Goal: Task Accomplishment & Management: Use online tool/utility

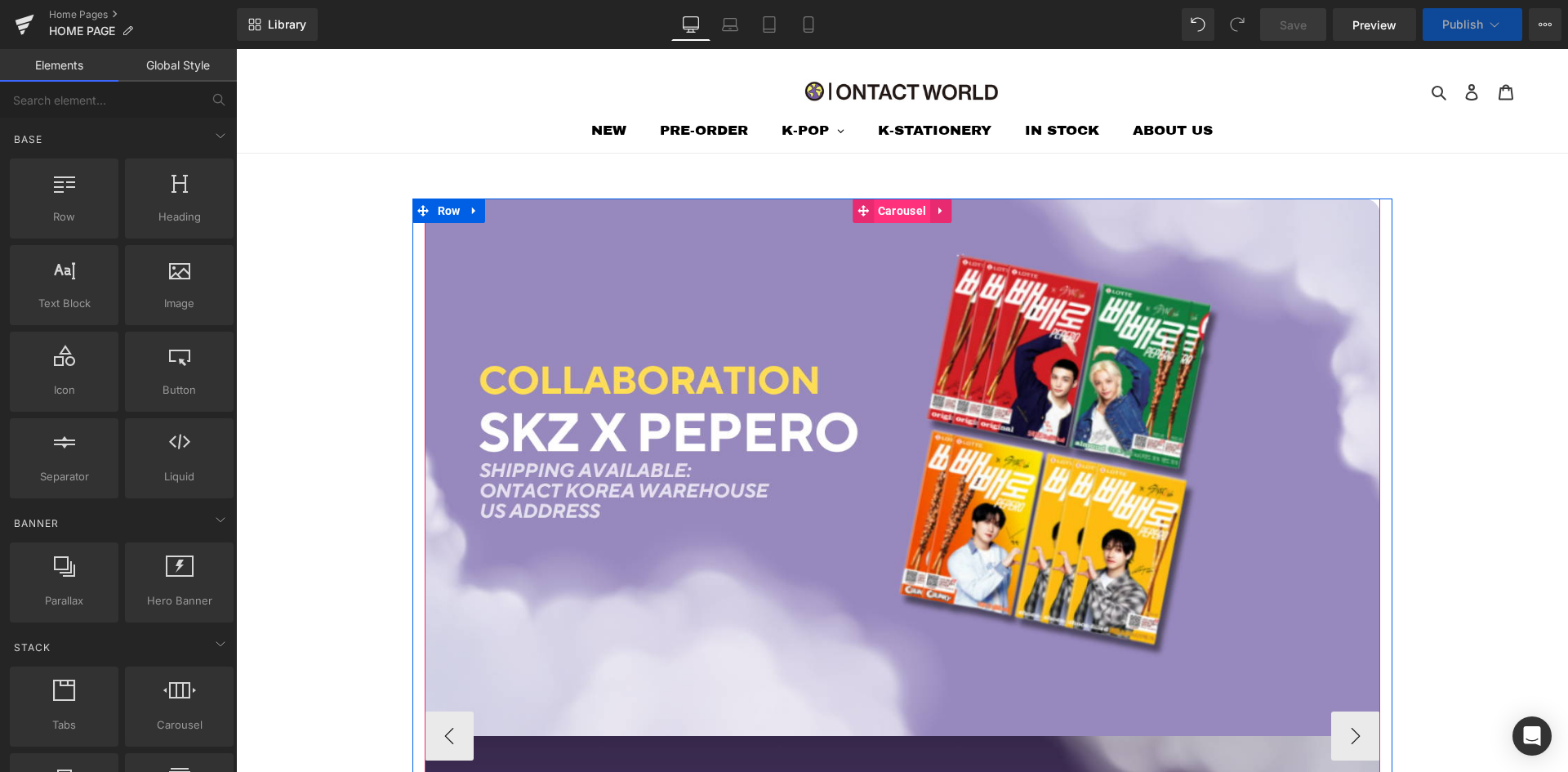
click at [897, 209] on span "Carousel" at bounding box center [902, 211] width 56 height 25
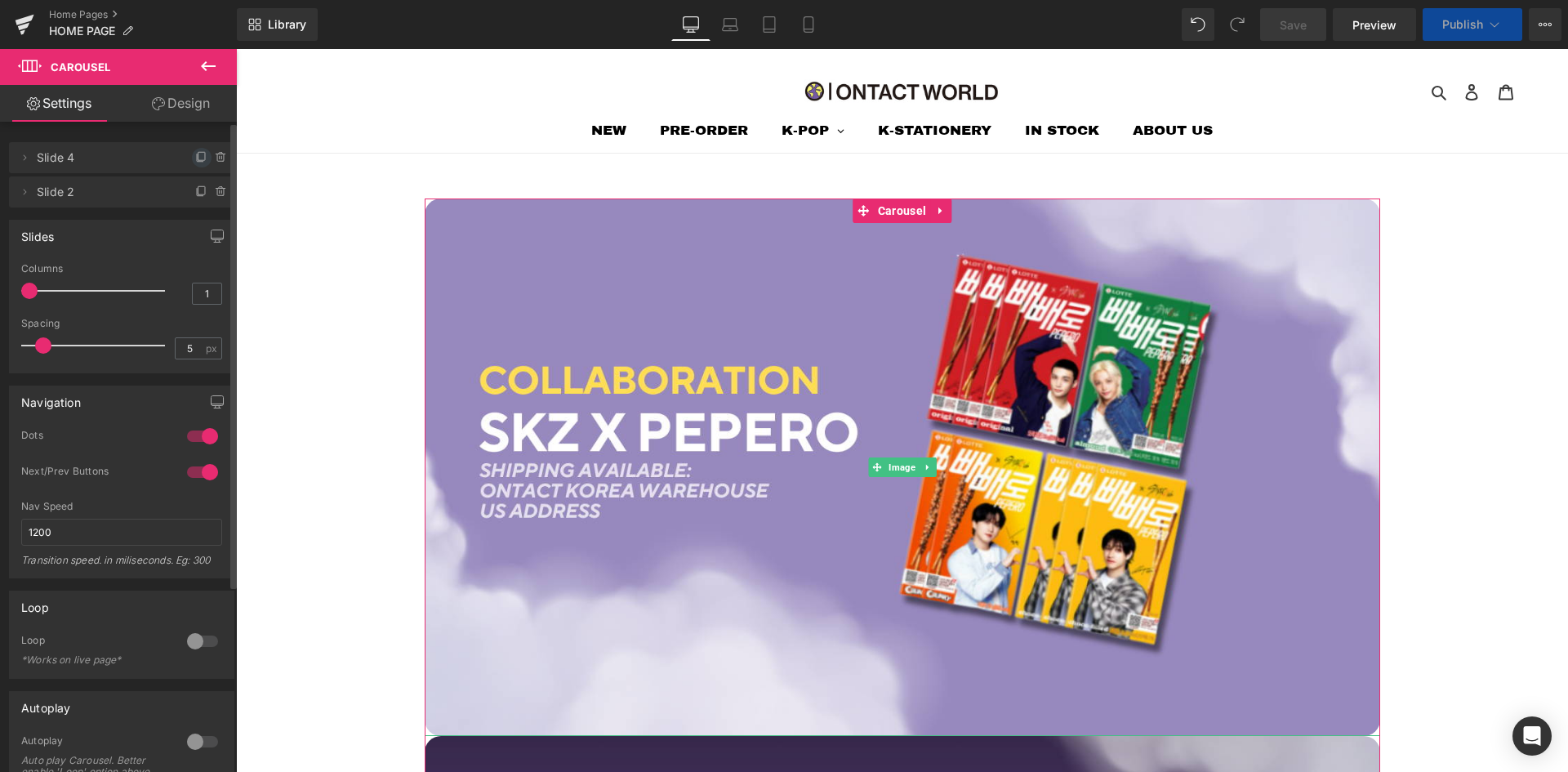
click at [196, 159] on icon at bounding box center [201, 157] width 13 height 13
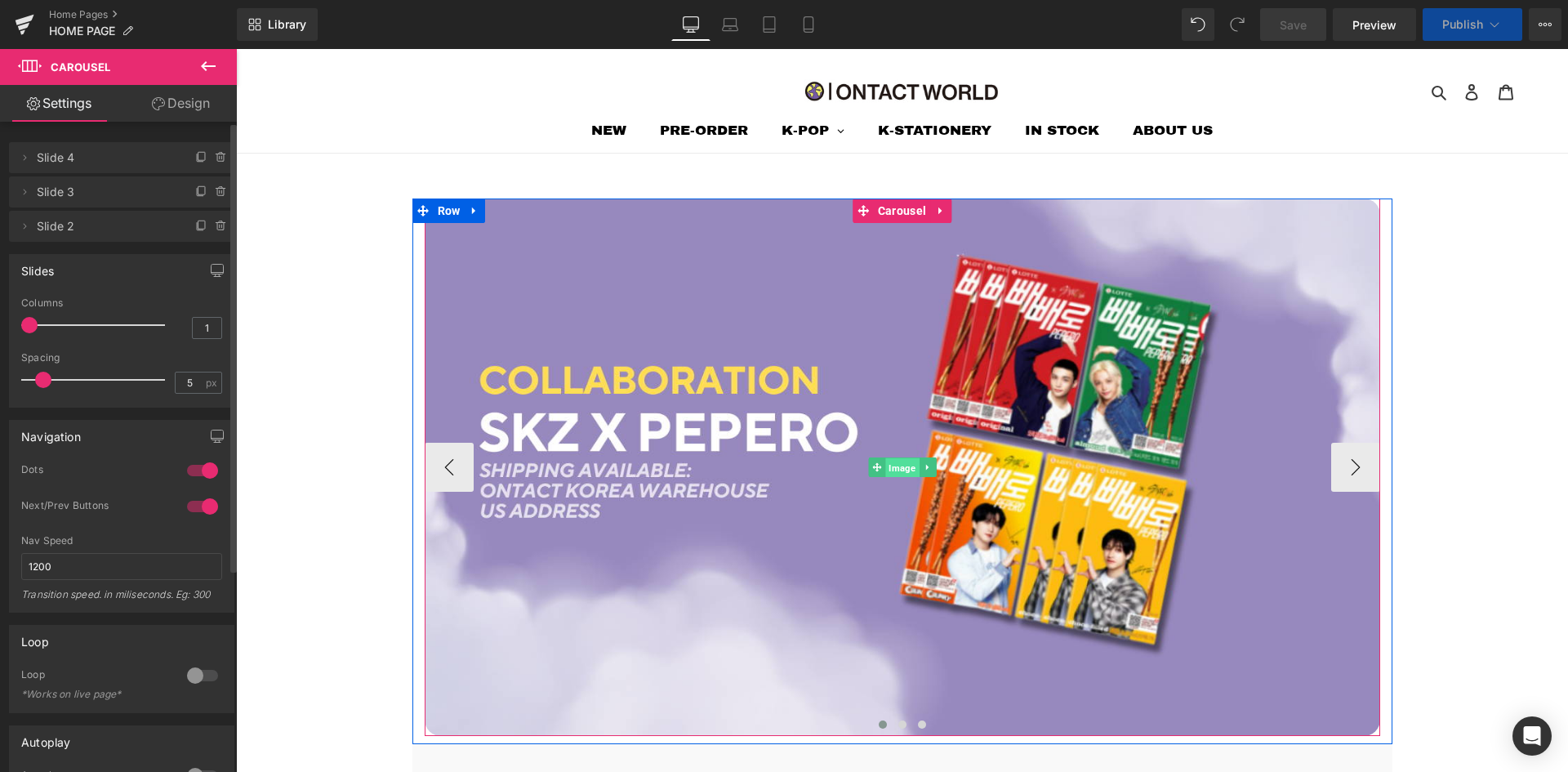
click at [895, 468] on span "Image" at bounding box center [902, 468] width 34 height 20
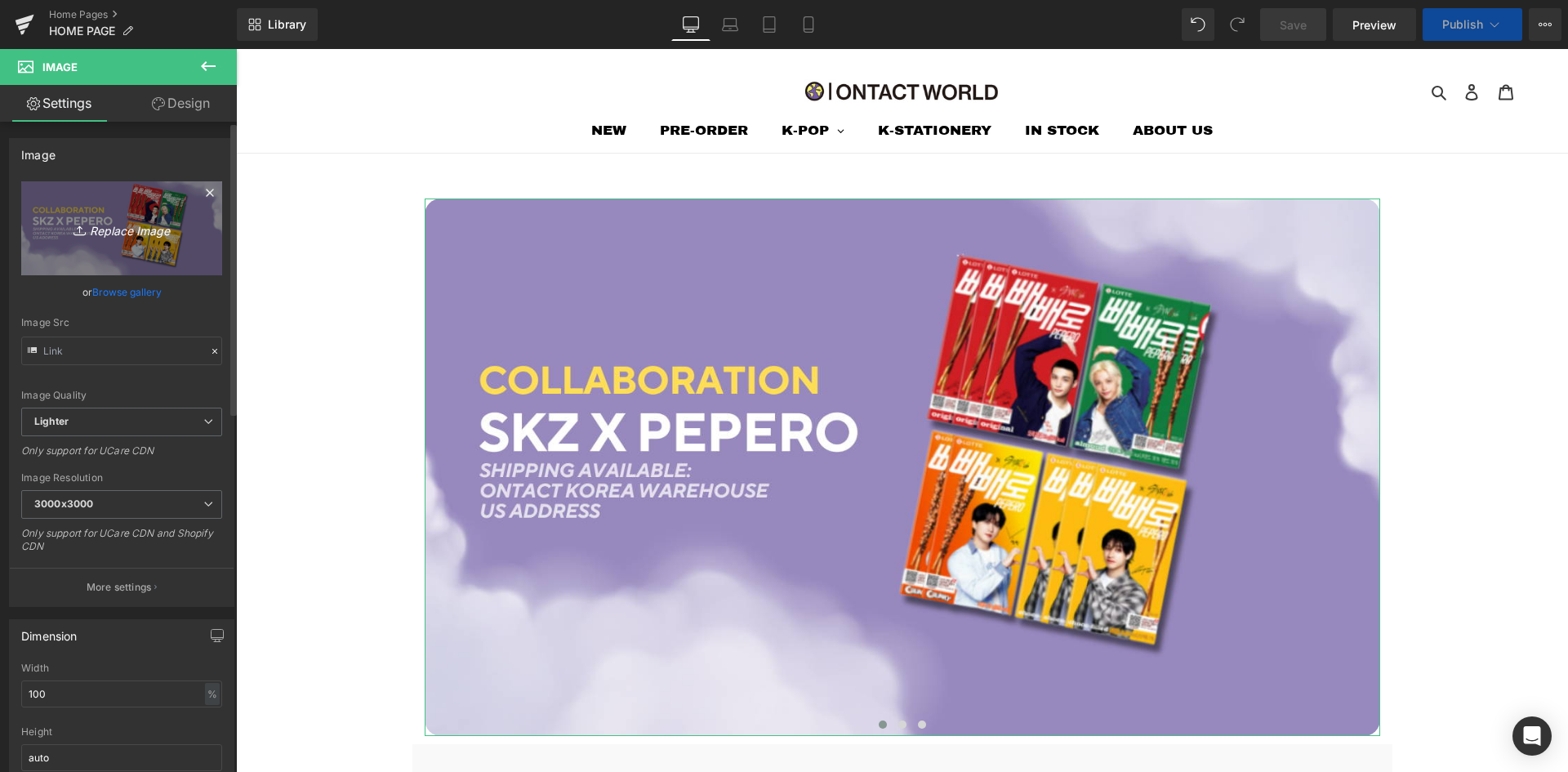
click at [123, 222] on icon "Replace Image" at bounding box center [121, 228] width 131 height 20
type input "C:\fakepath\ONTACT WORLD HEADER (8).png"
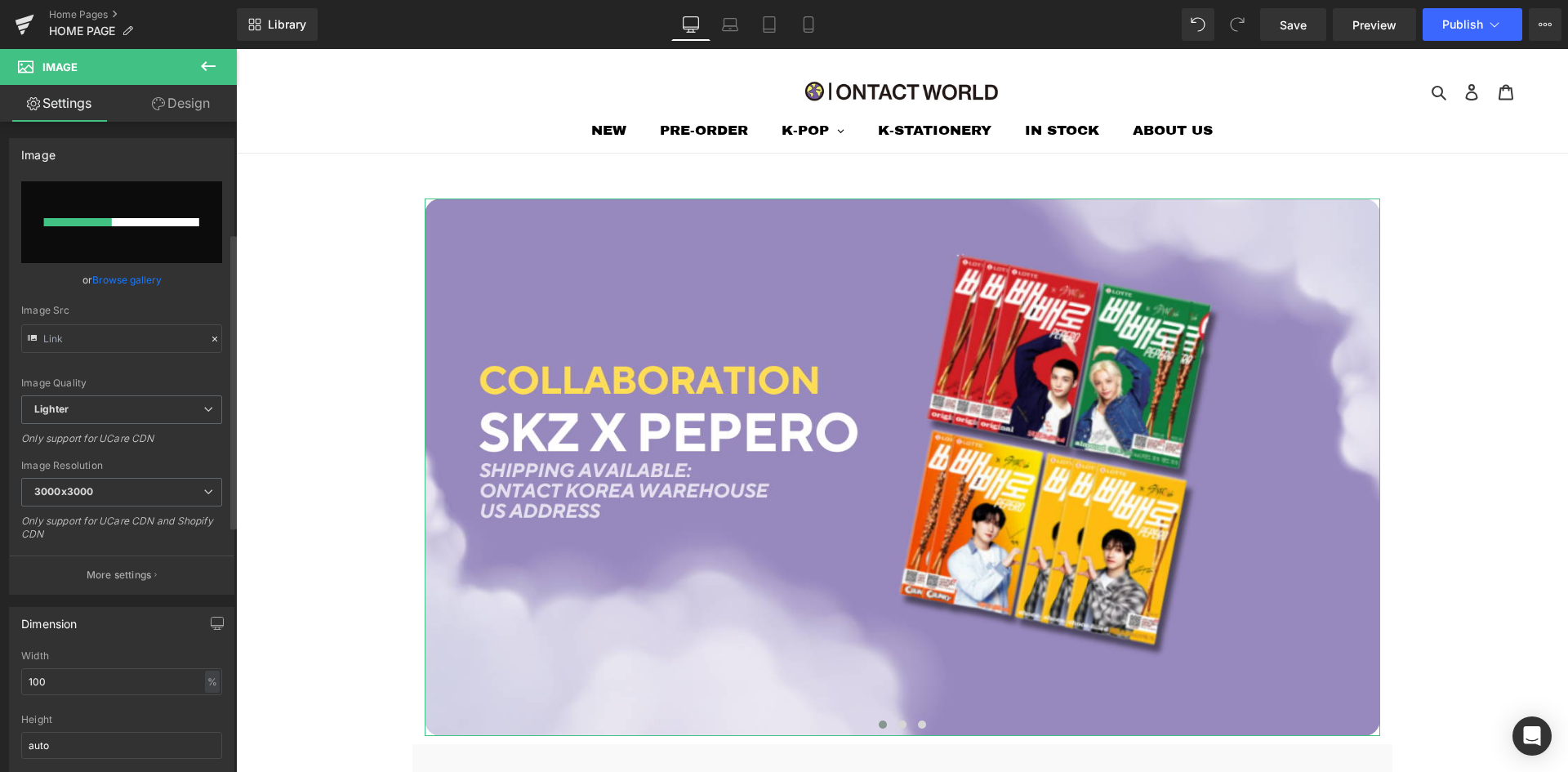
scroll to position [245, 0]
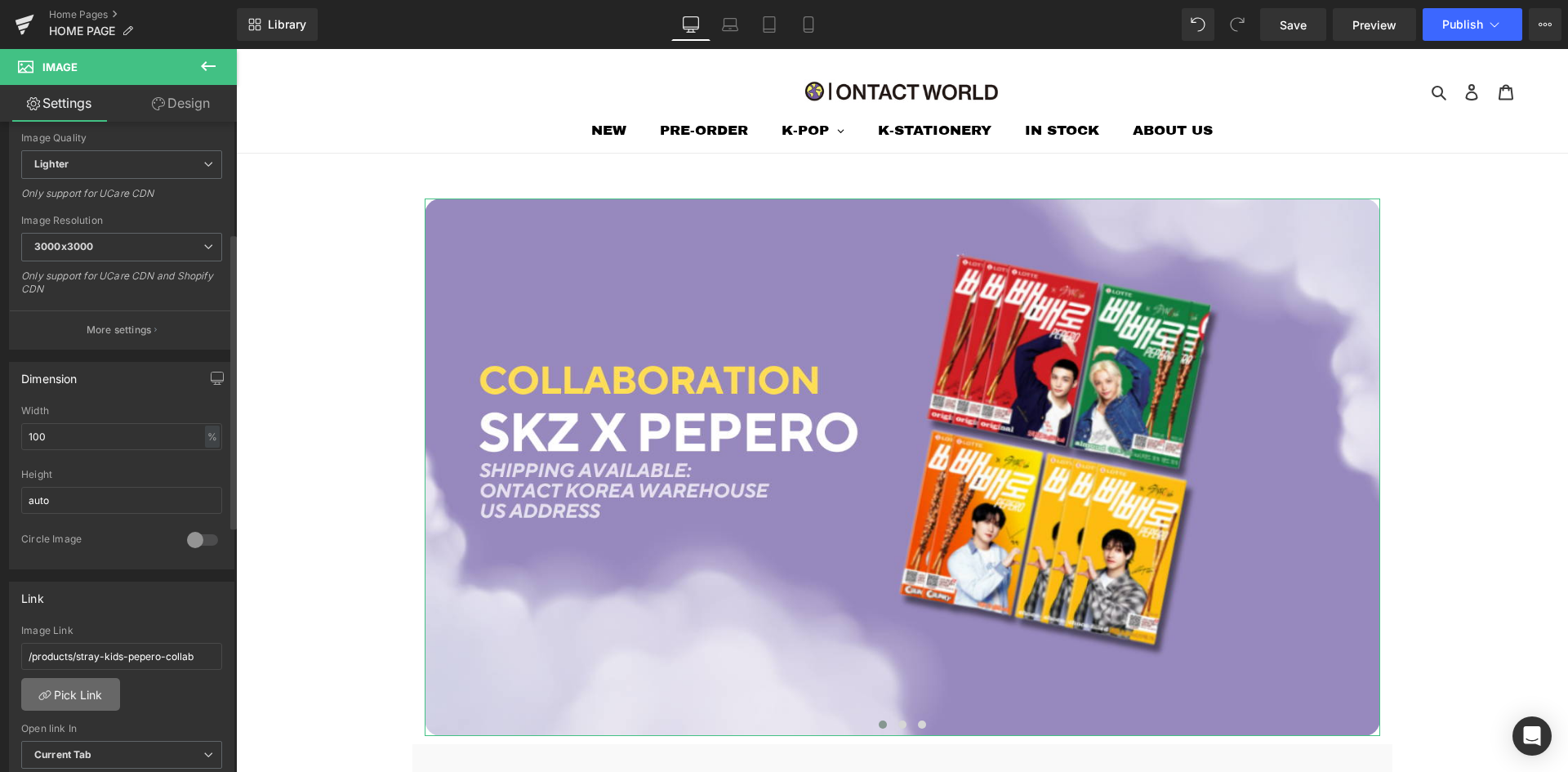
click at [92, 680] on link "Pick Link" at bounding box center [70, 694] width 99 height 33
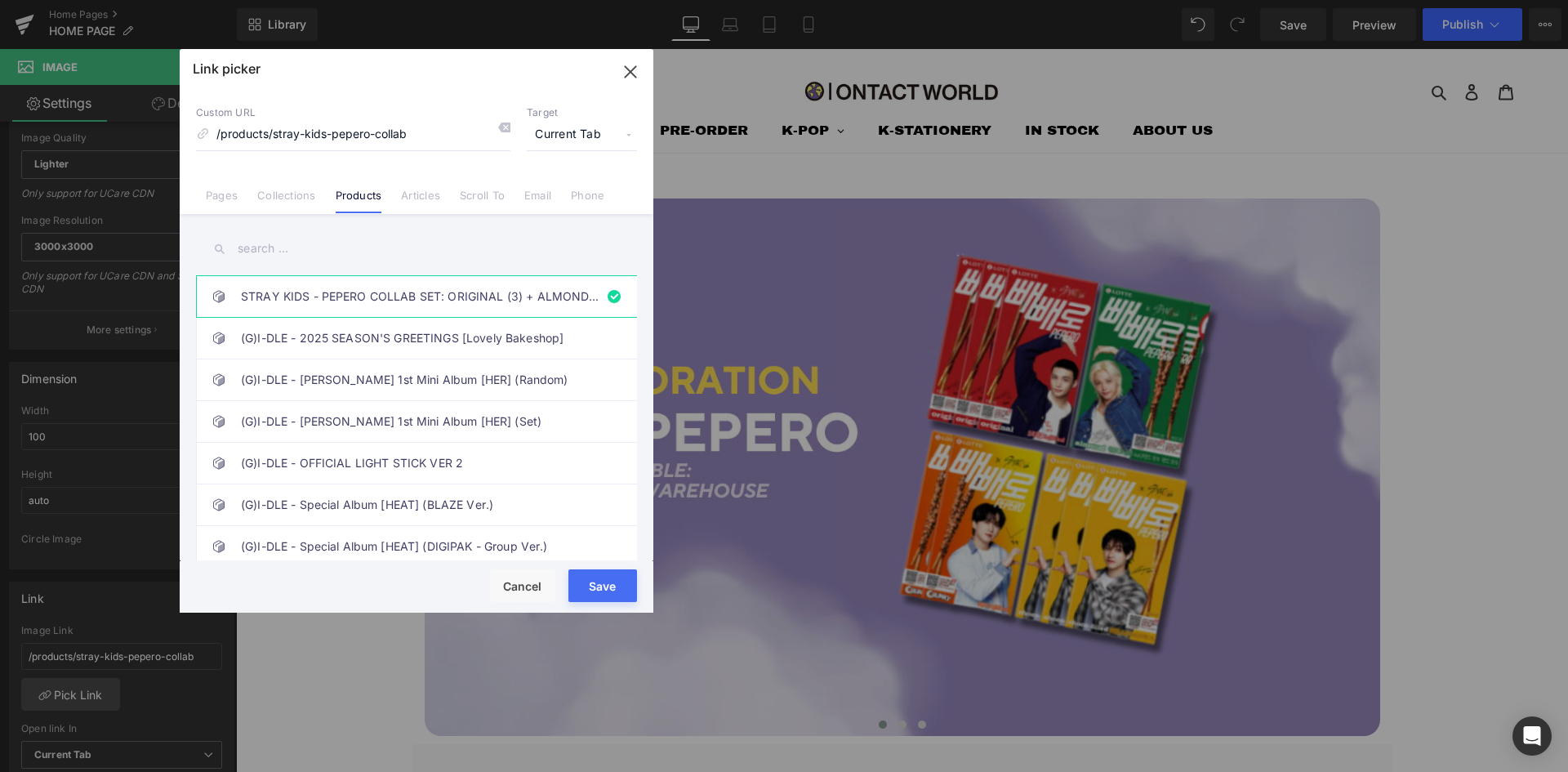
click at [280, 250] on input "text" at bounding box center [415, 249] width 440 height 37
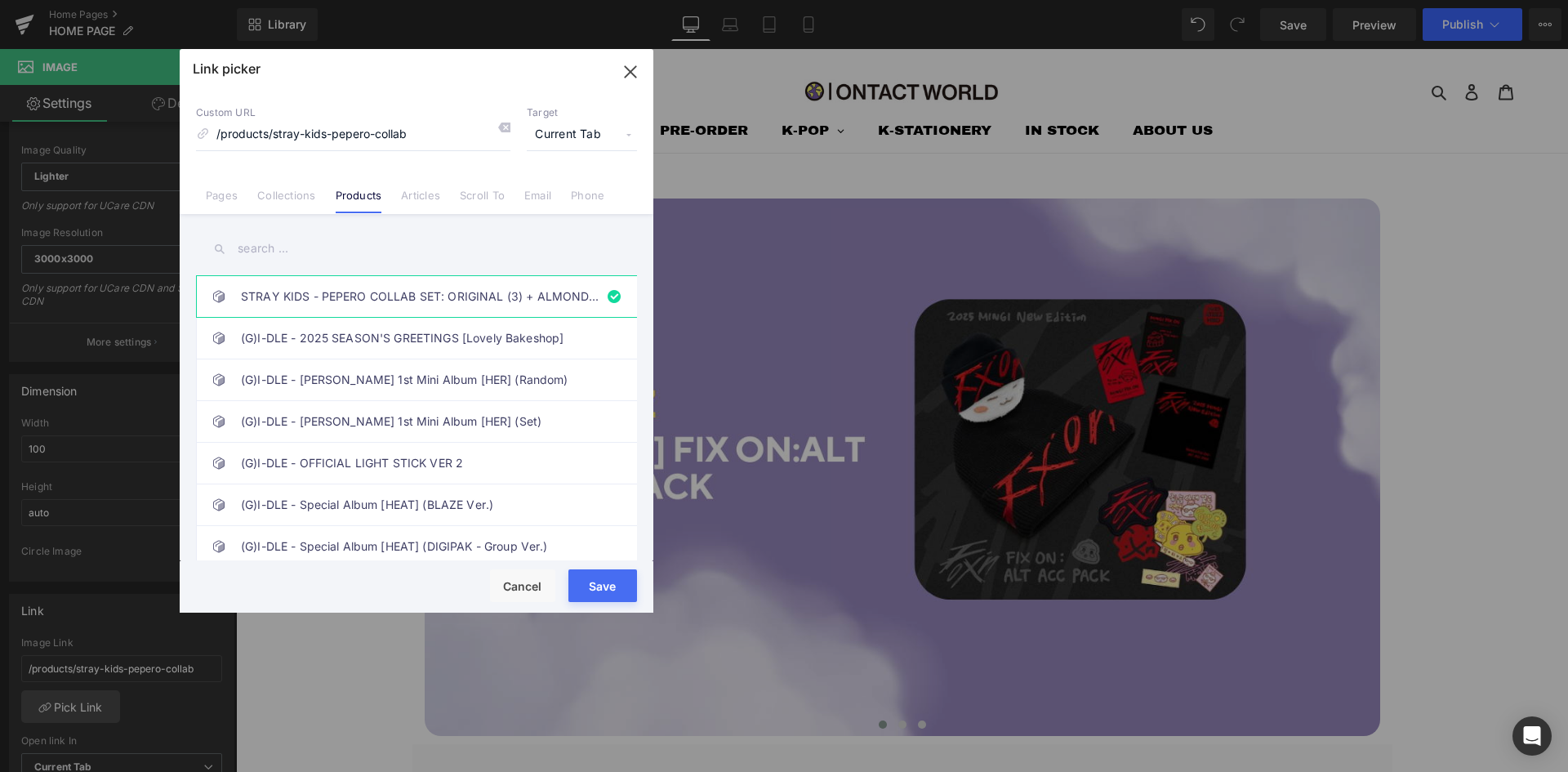
scroll to position [258, 0]
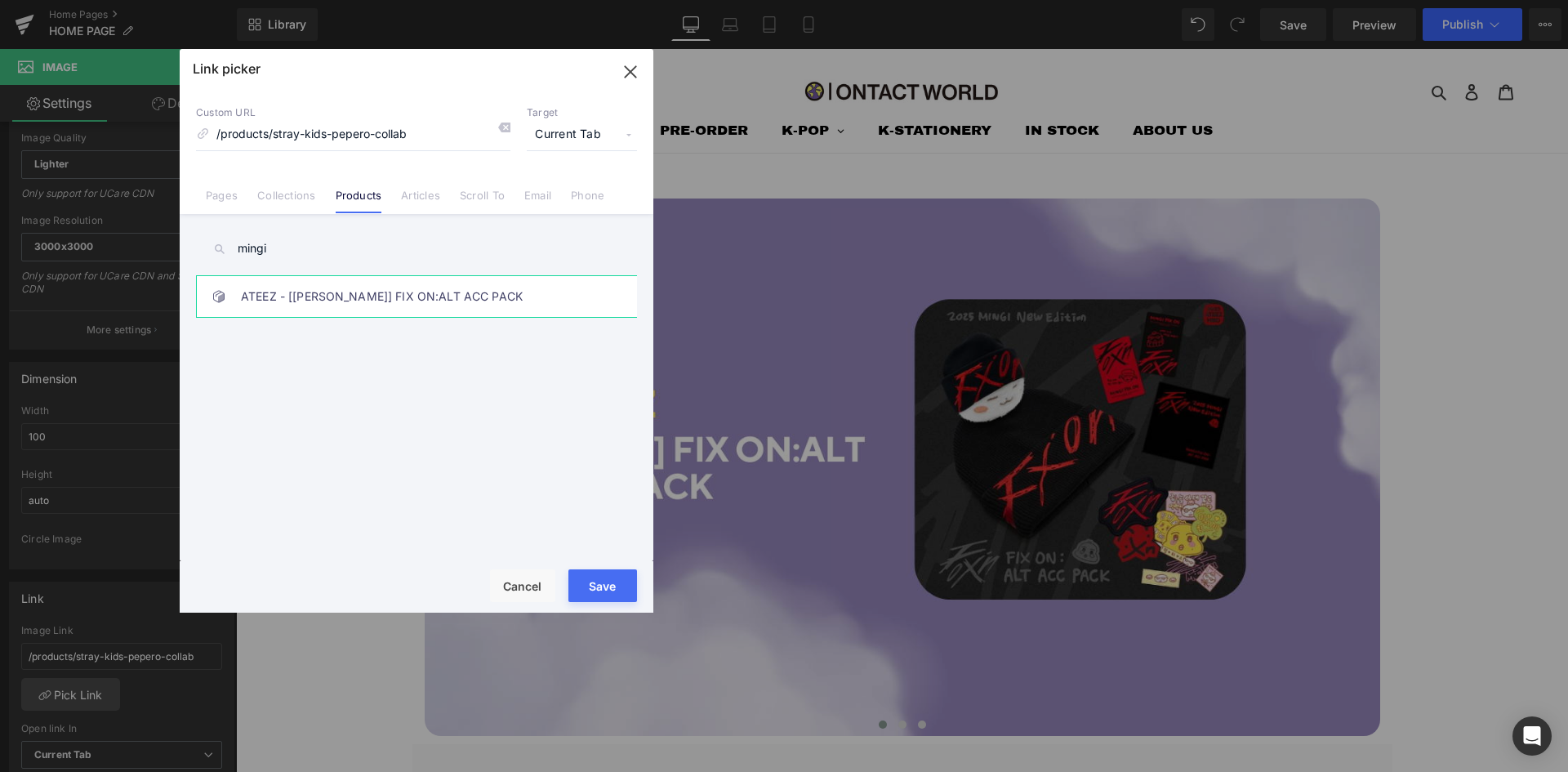
type input "mingi"
click at [312, 285] on link "ATEEZ - [[PERSON_NAME]] FIX ON:ALT ACC PACK" at bounding box center [420, 296] width 360 height 41
click at [595, 582] on button "Save" at bounding box center [602, 585] width 69 height 33
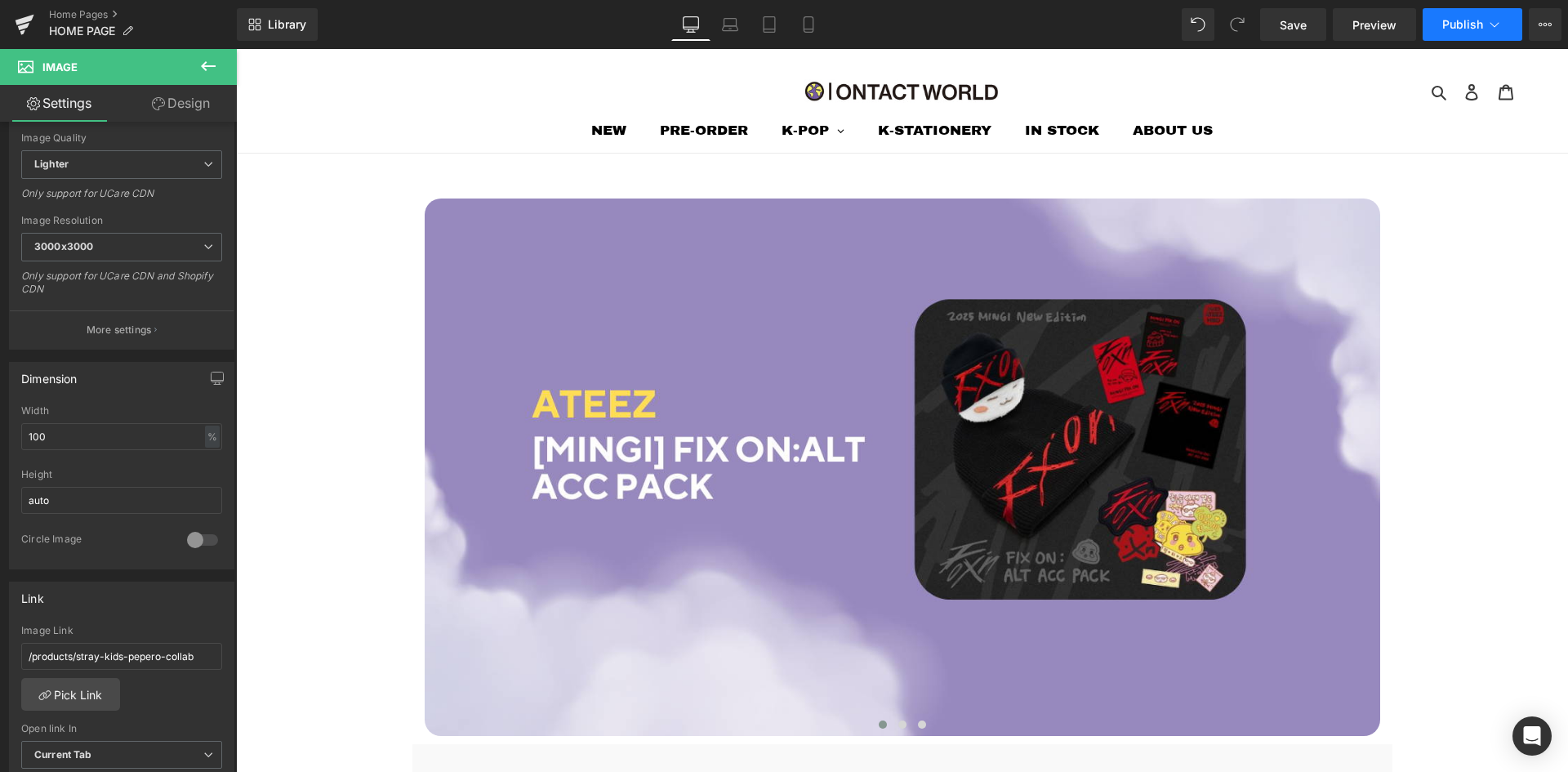
click at [1483, 16] on button "Publish" at bounding box center [1472, 24] width 100 height 33
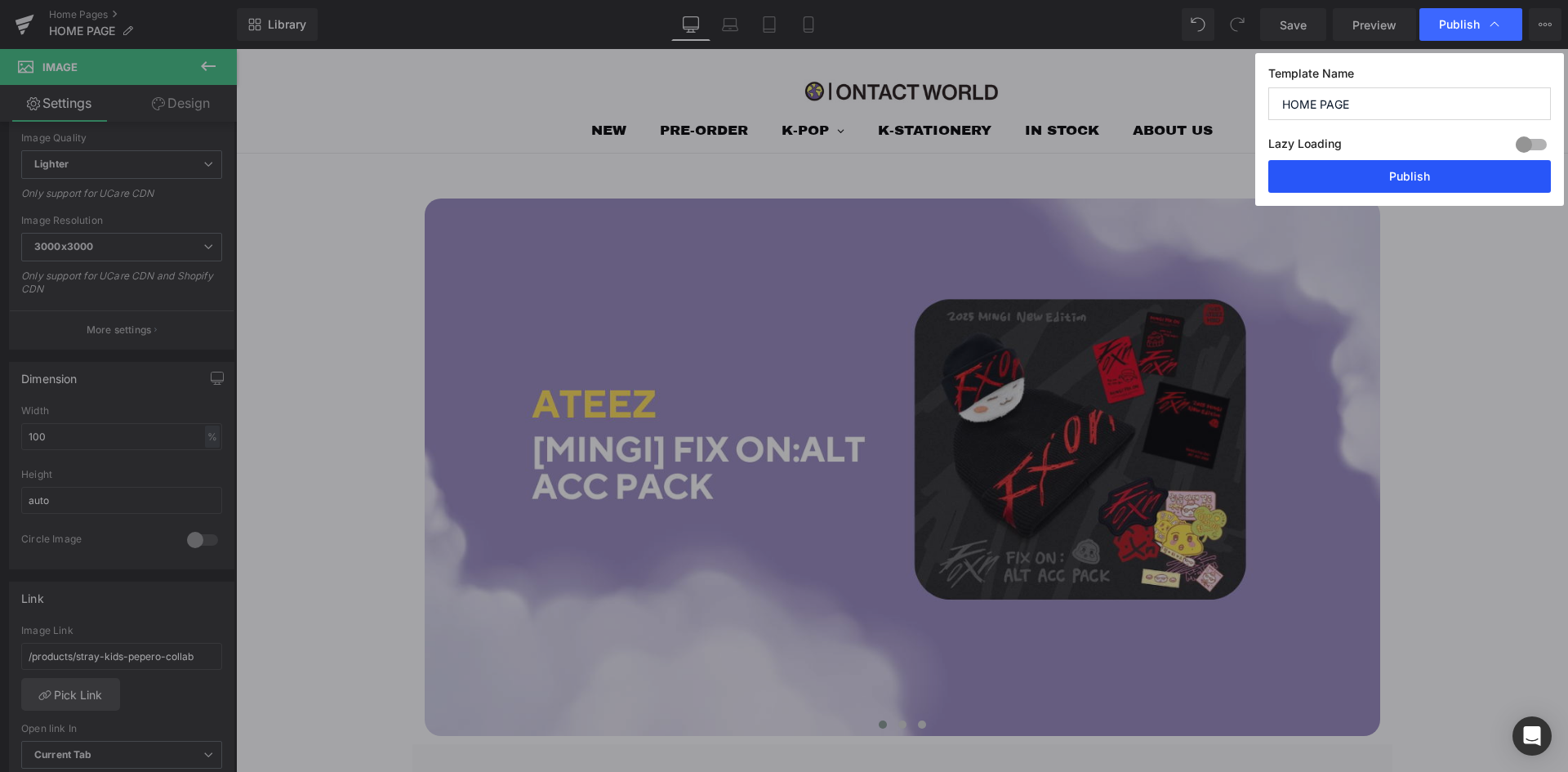
click at [1415, 168] on button "Publish" at bounding box center [1409, 176] width 283 height 33
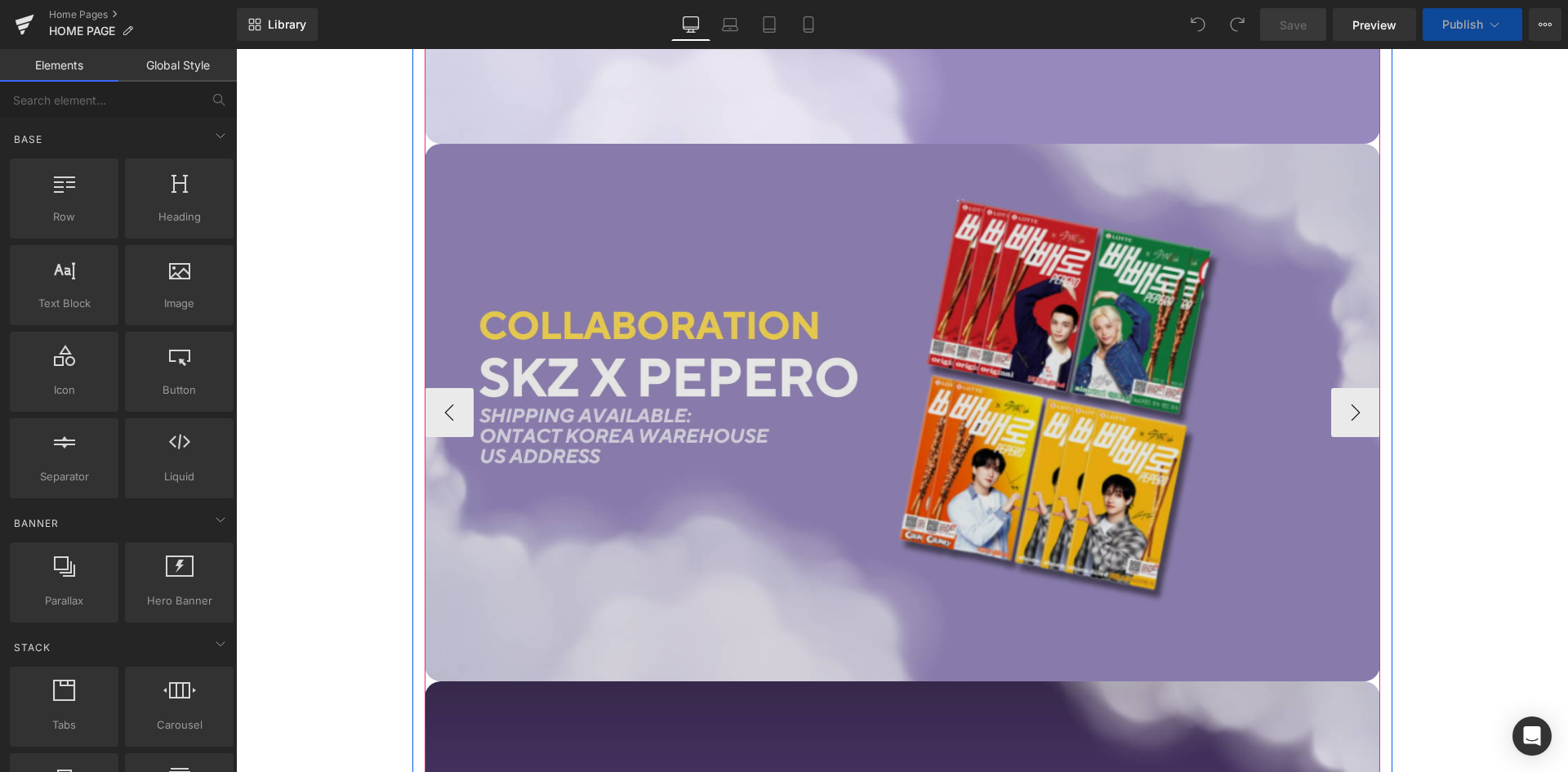
scroll to position [653, 0]
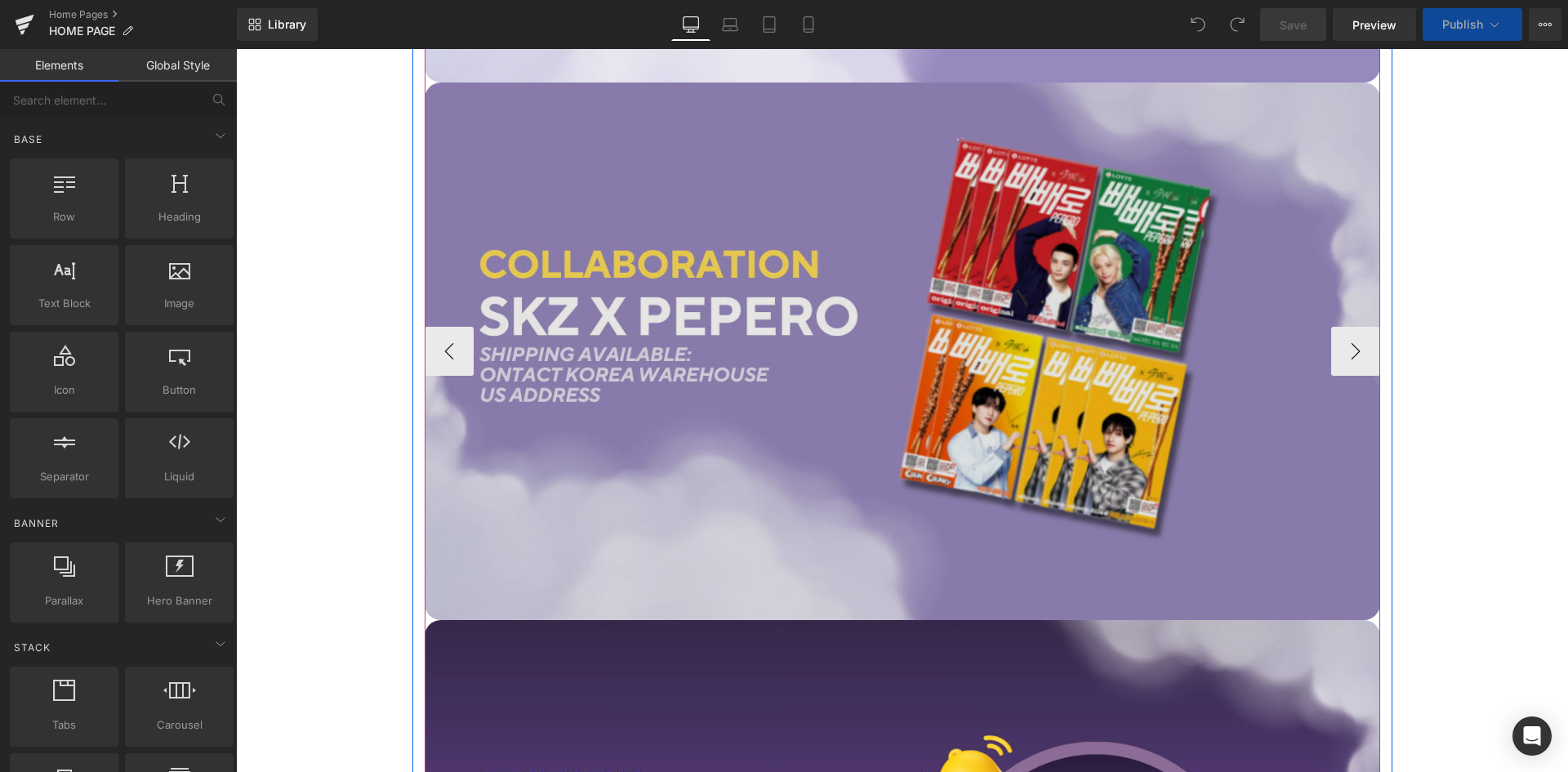
click at [1144, 161] on img at bounding box center [902, 352] width 956 height 537
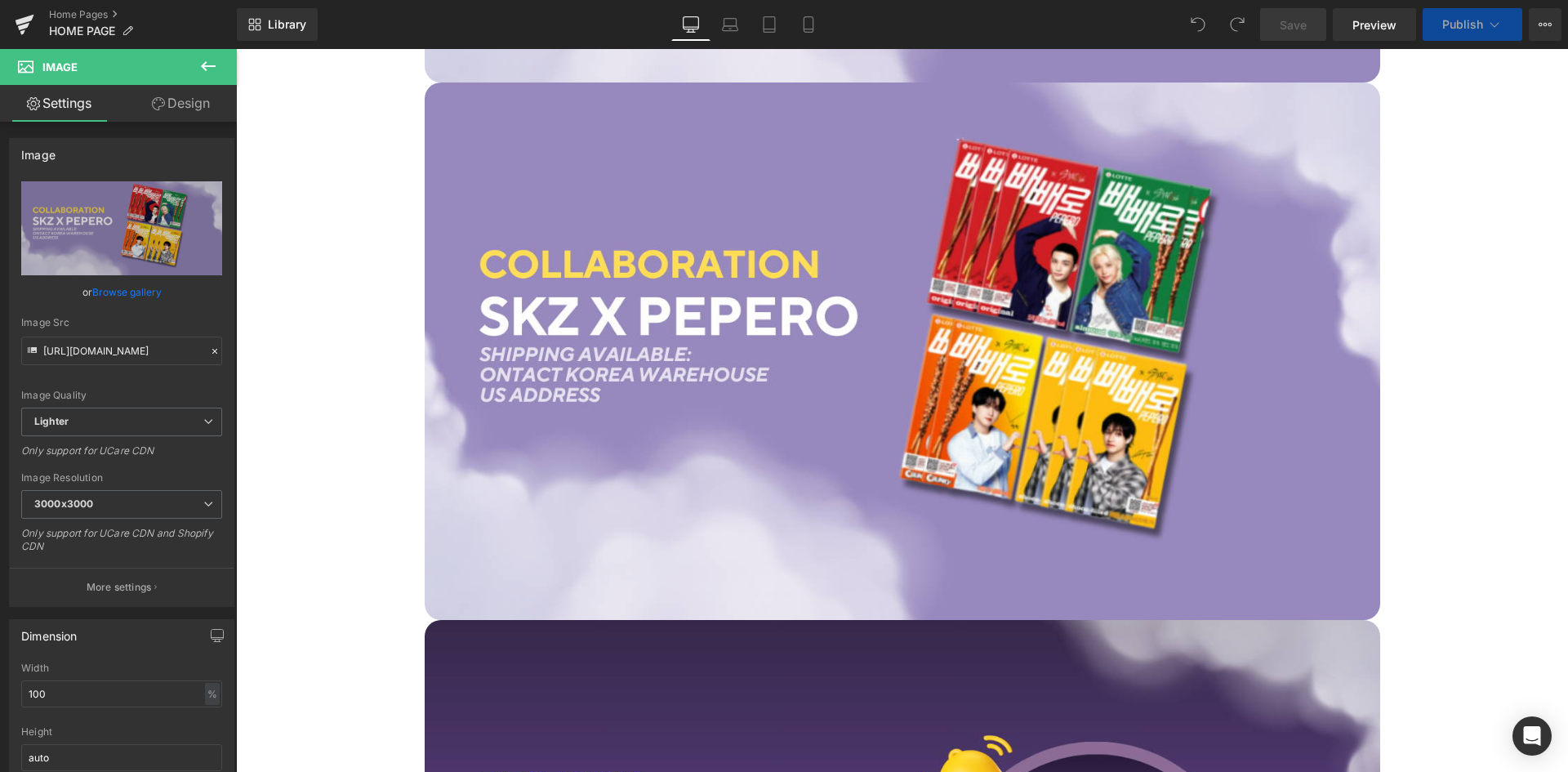
click at [211, 61] on icon at bounding box center [209, 66] width 20 height 20
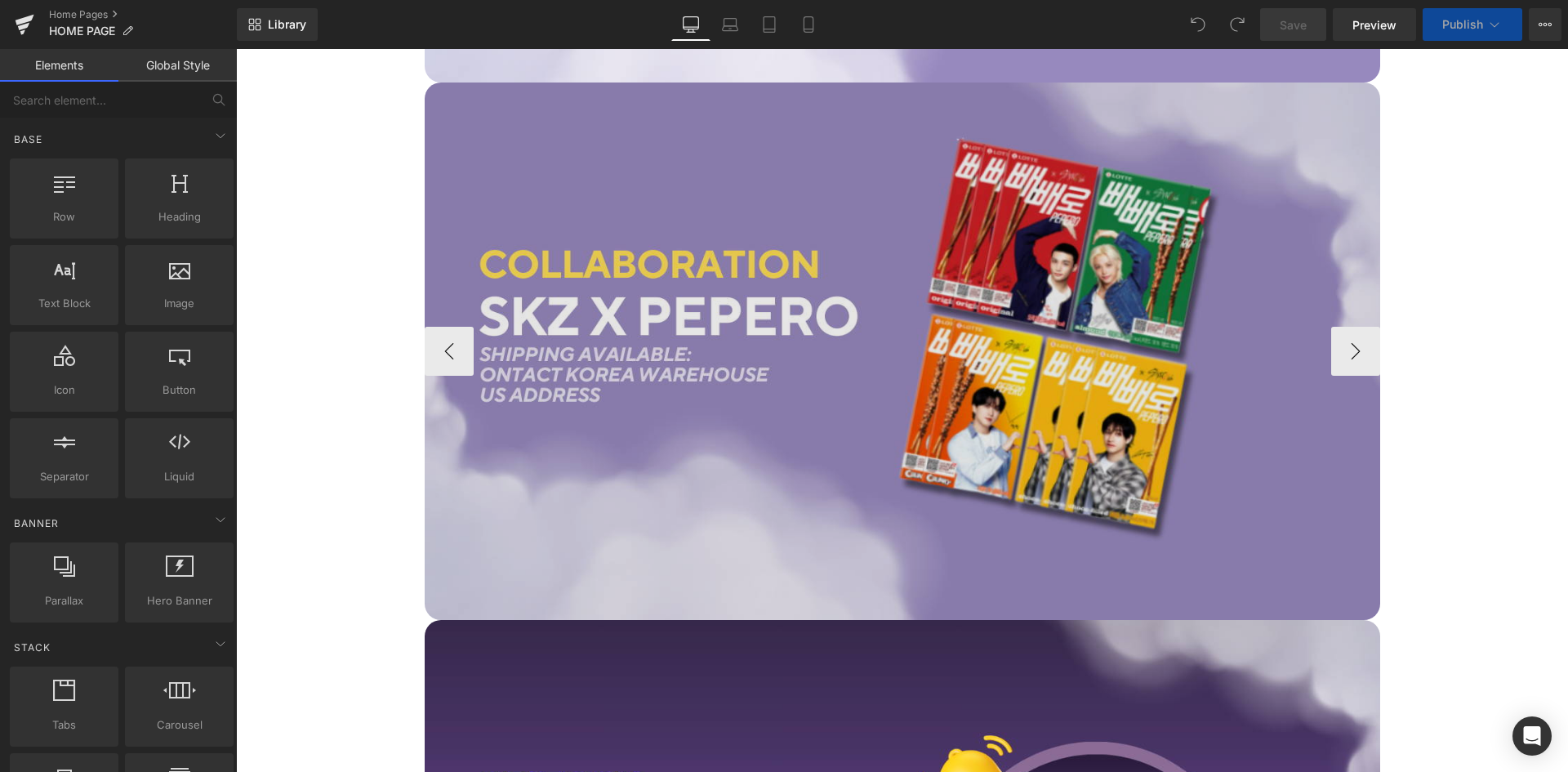
click at [472, 157] on img at bounding box center [902, 352] width 956 height 537
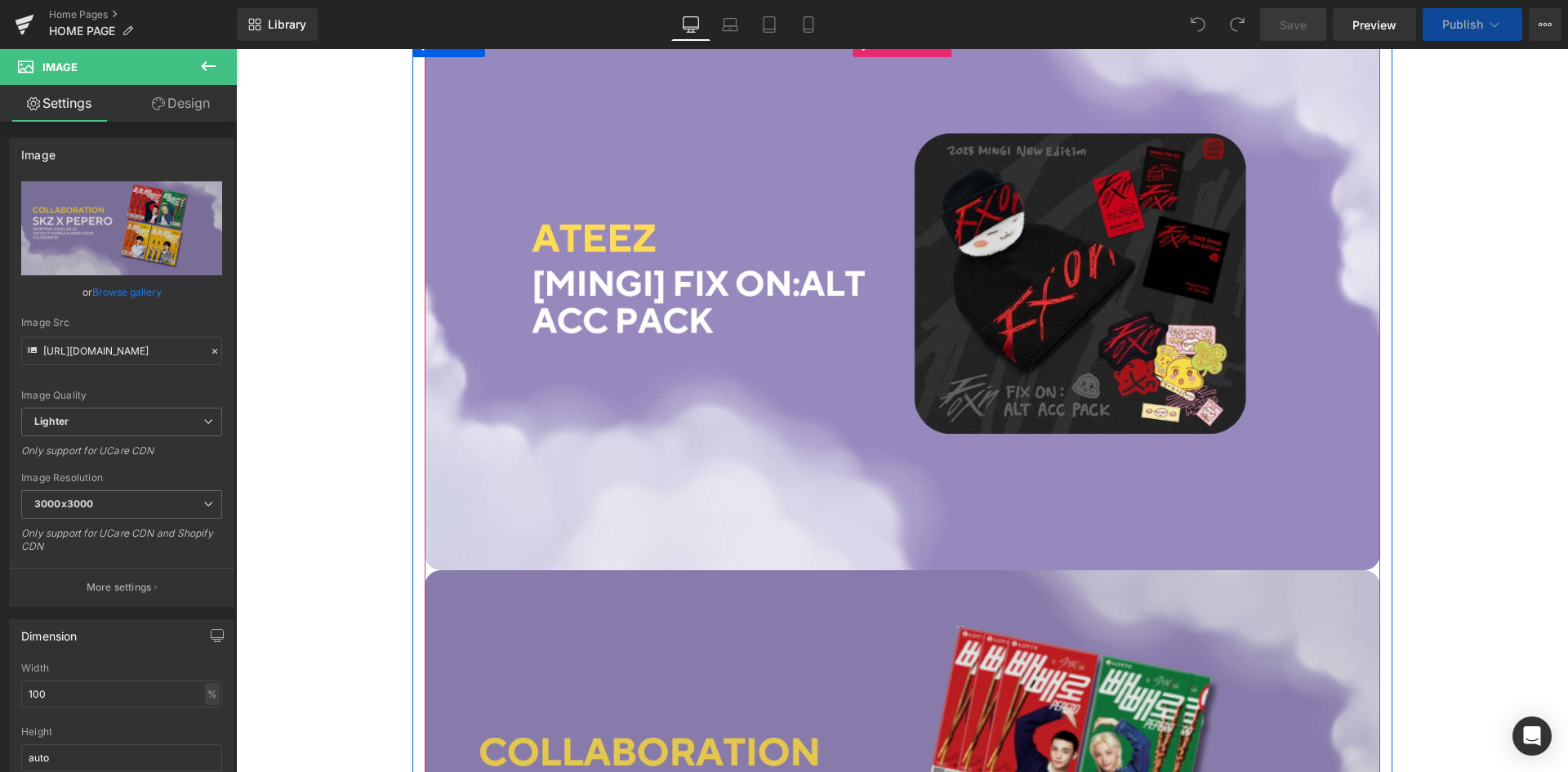
scroll to position [164, 0]
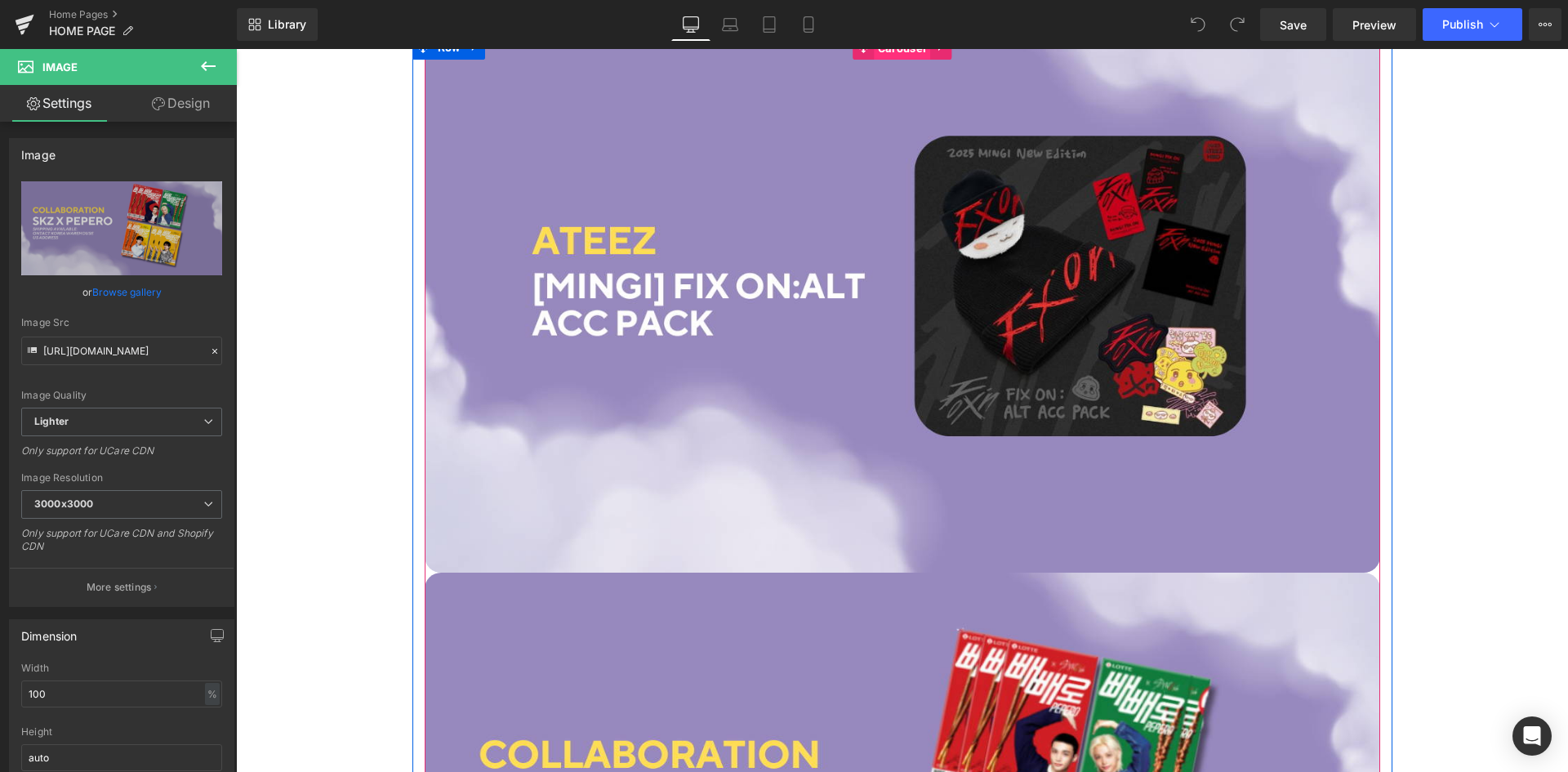
click at [885, 52] on span "Carousel" at bounding box center [902, 48] width 56 height 25
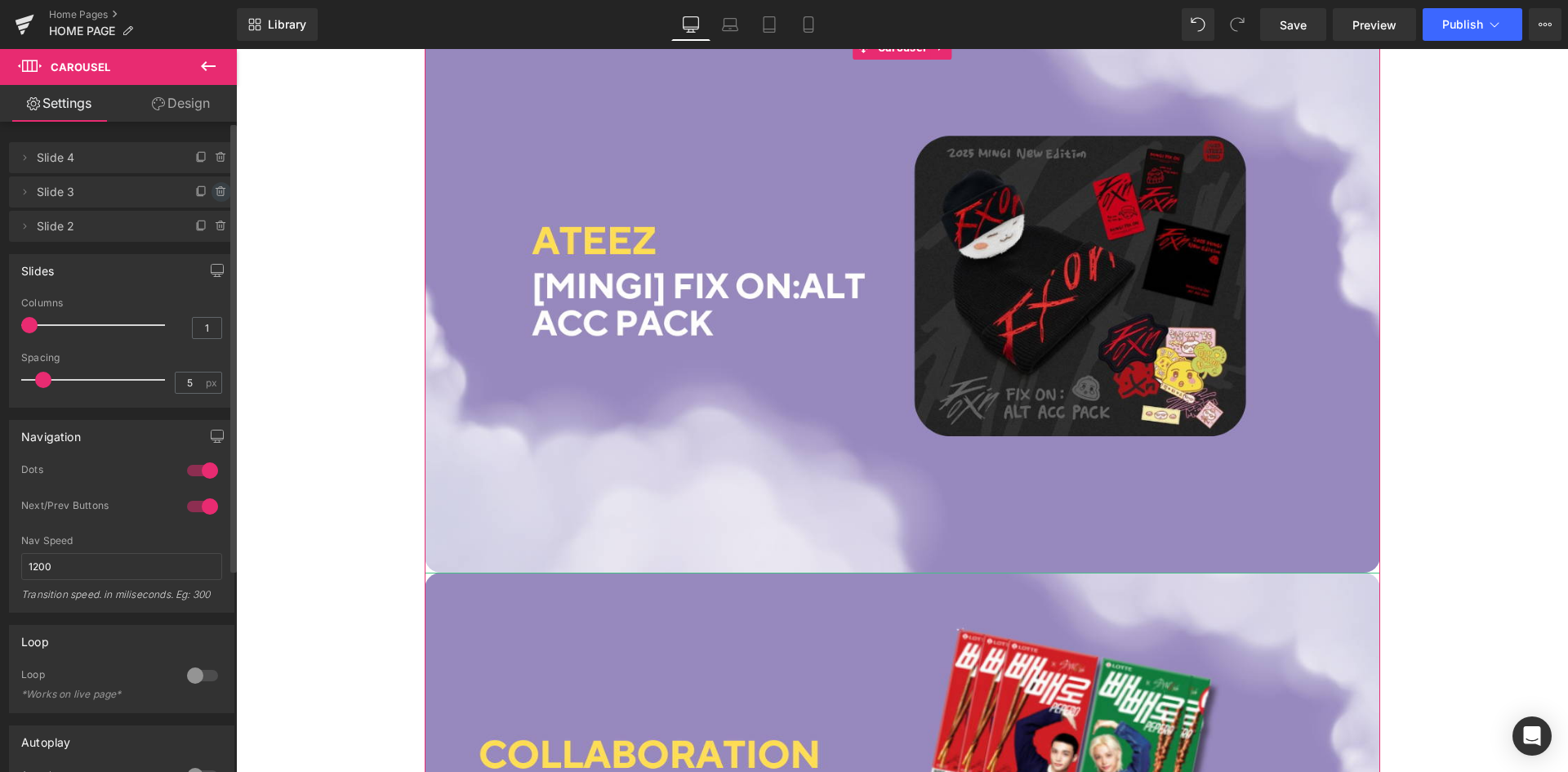
click at [215, 193] on icon at bounding box center [221, 192] width 13 height 13
click at [199, 204] on div "Delete Cancel" at bounding box center [122, 192] width 226 height 31
click at [204, 196] on button "Delete" at bounding box center [204, 192] width 52 height 21
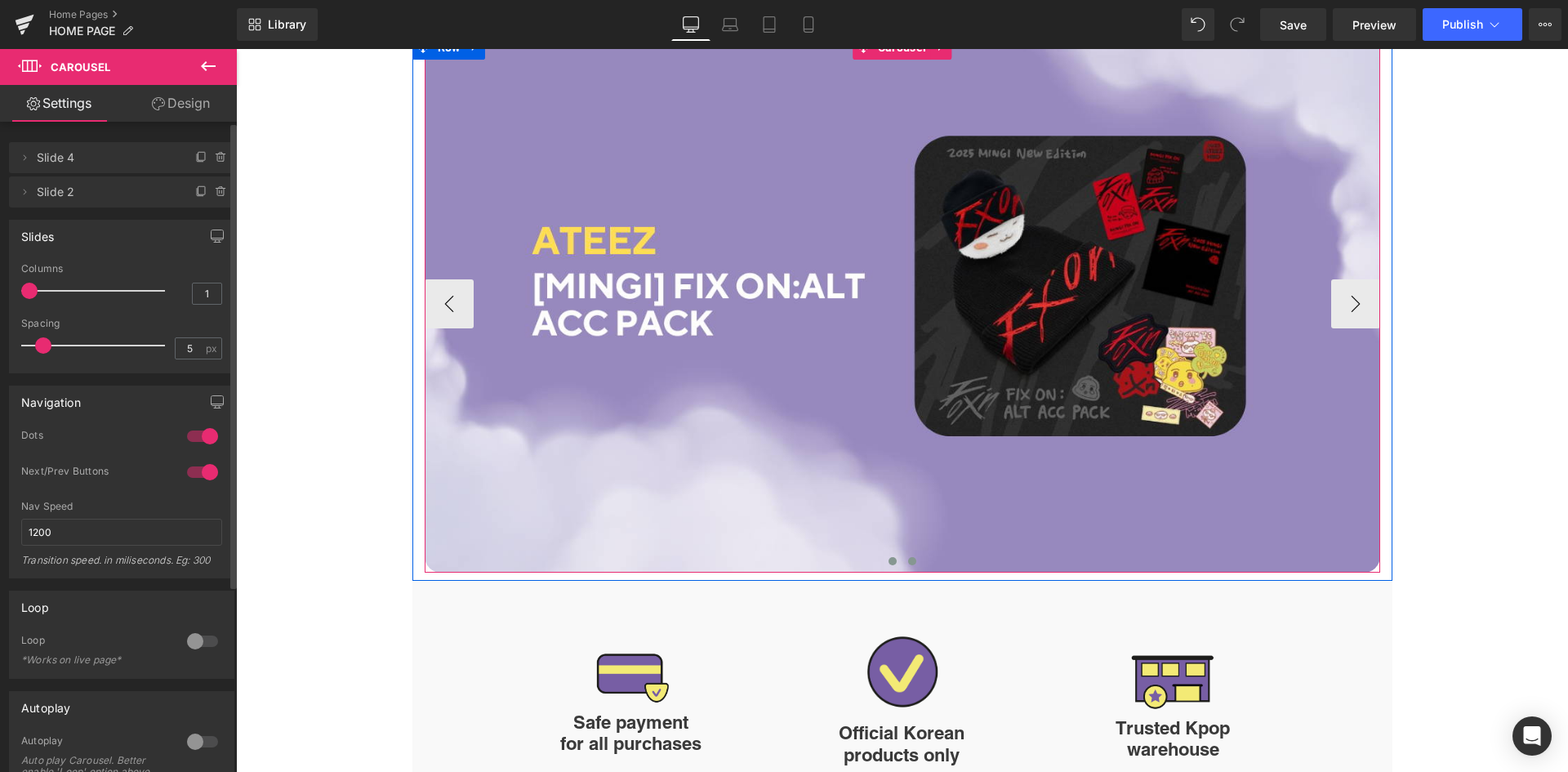
click at [908, 562] on span at bounding box center [912, 561] width 8 height 8
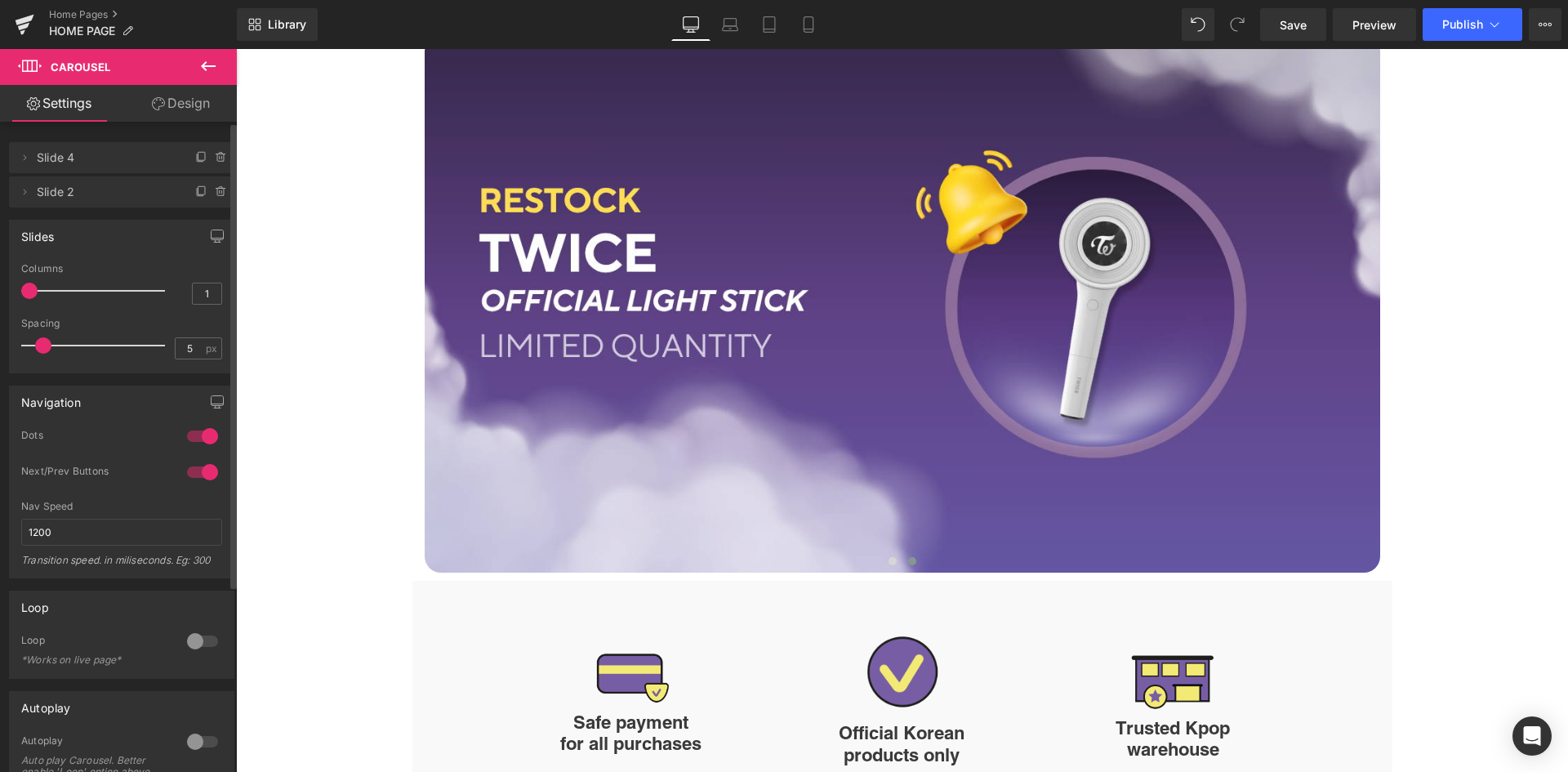
scroll to position [0, 0]
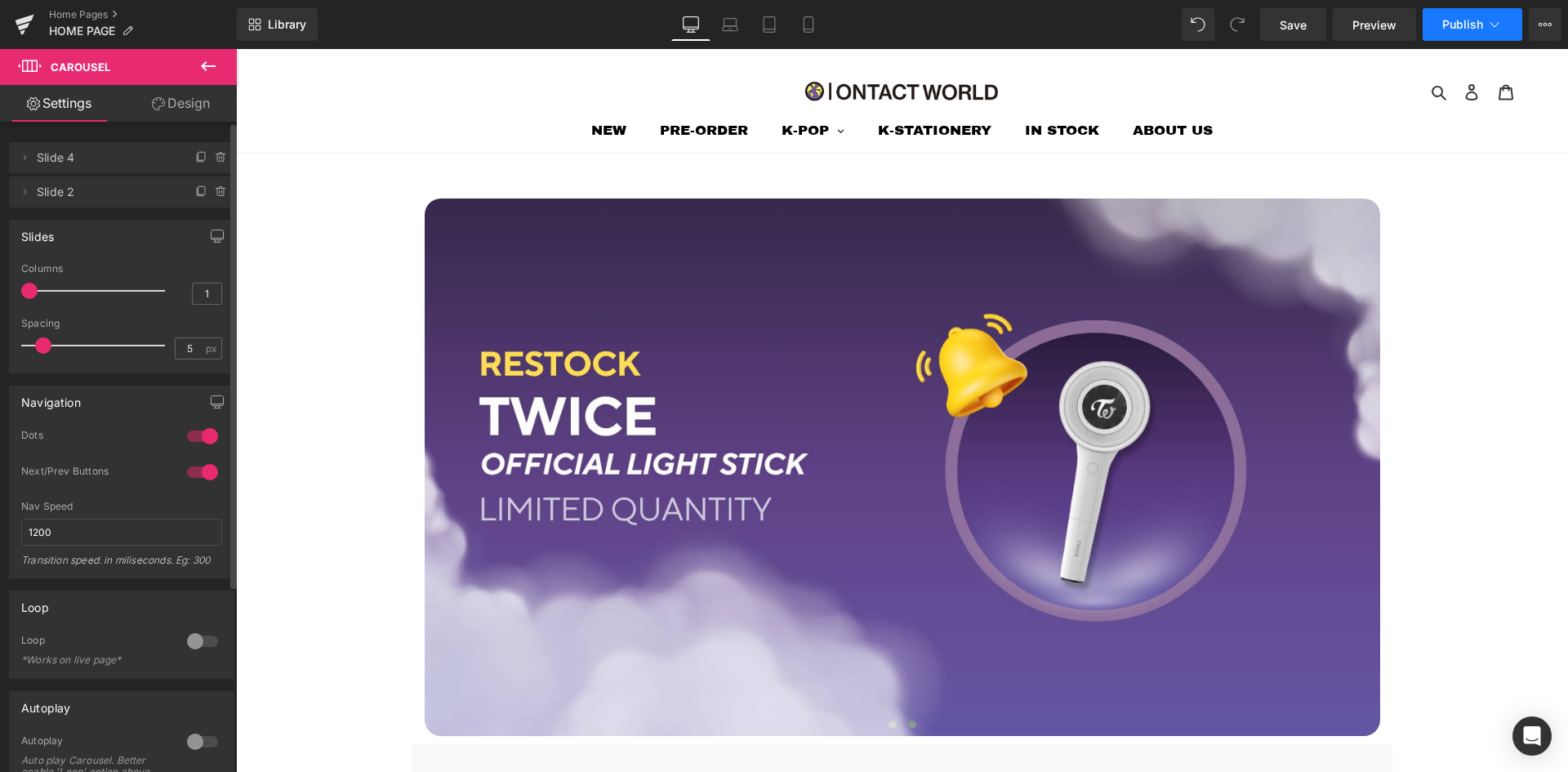
click at [1474, 29] on span "Publish" at bounding box center [1462, 24] width 41 height 13
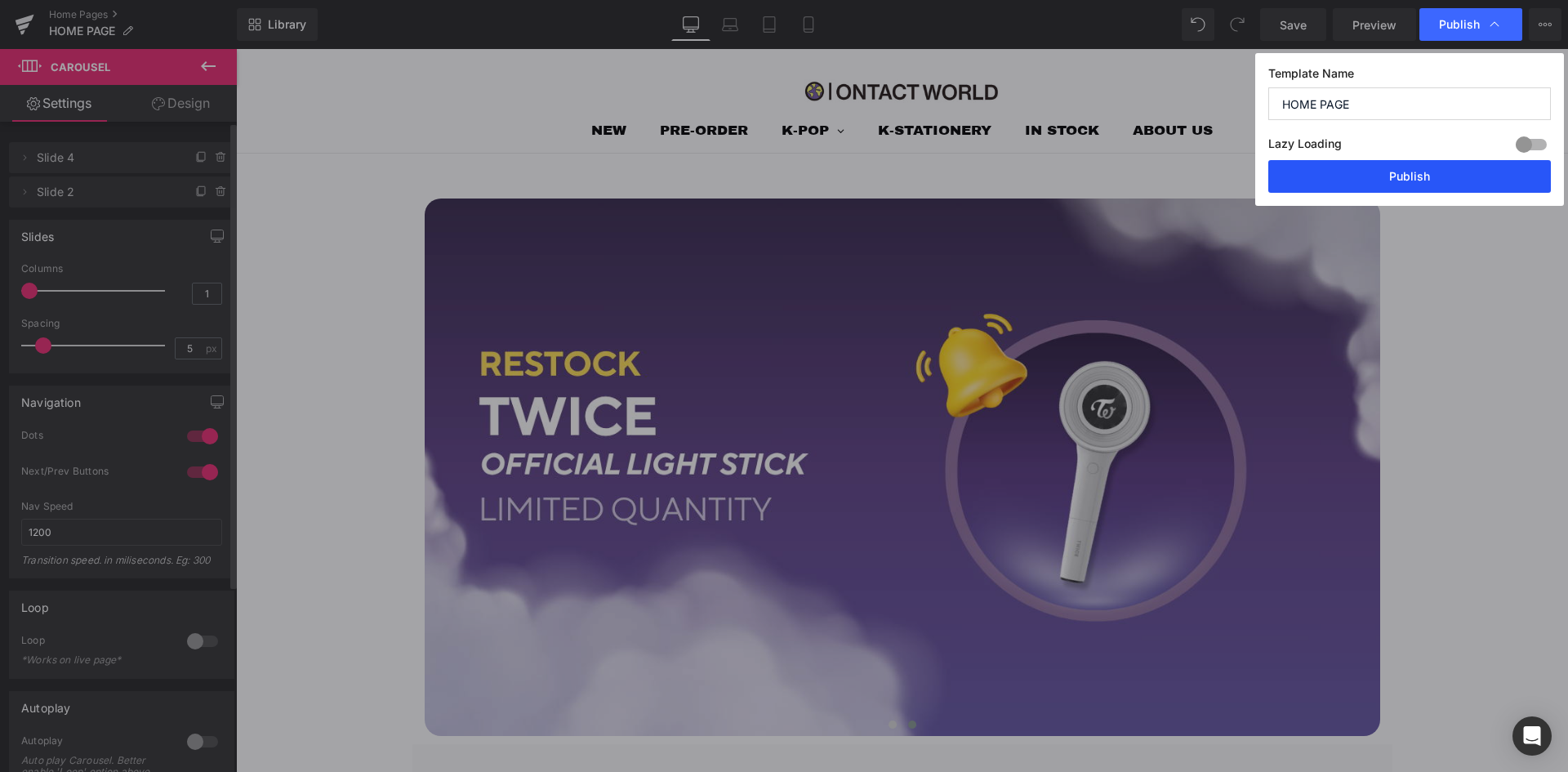
click at [1362, 167] on button "Publish" at bounding box center [1409, 176] width 283 height 33
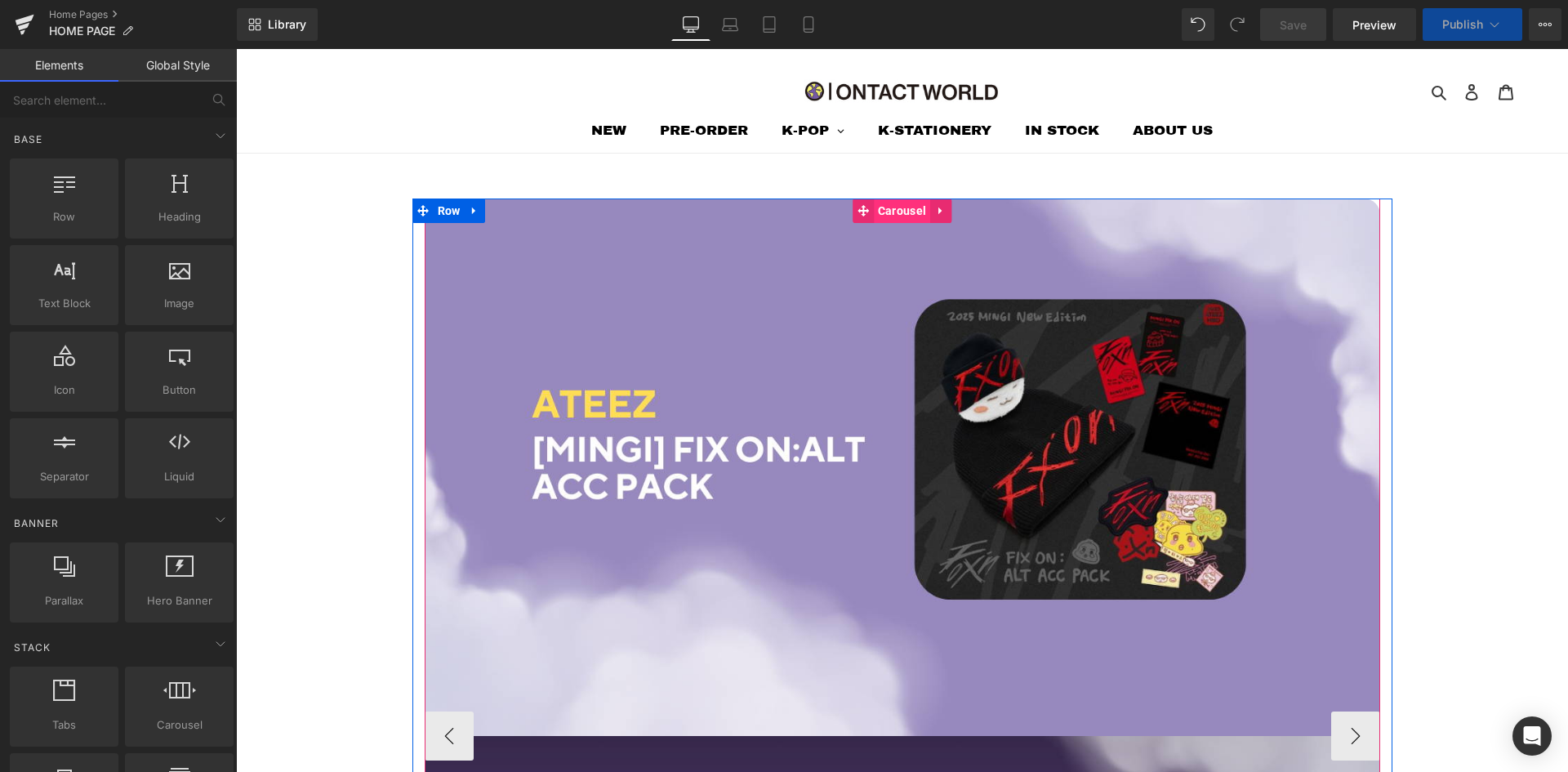
click at [898, 209] on span "Carousel" at bounding box center [902, 211] width 56 height 25
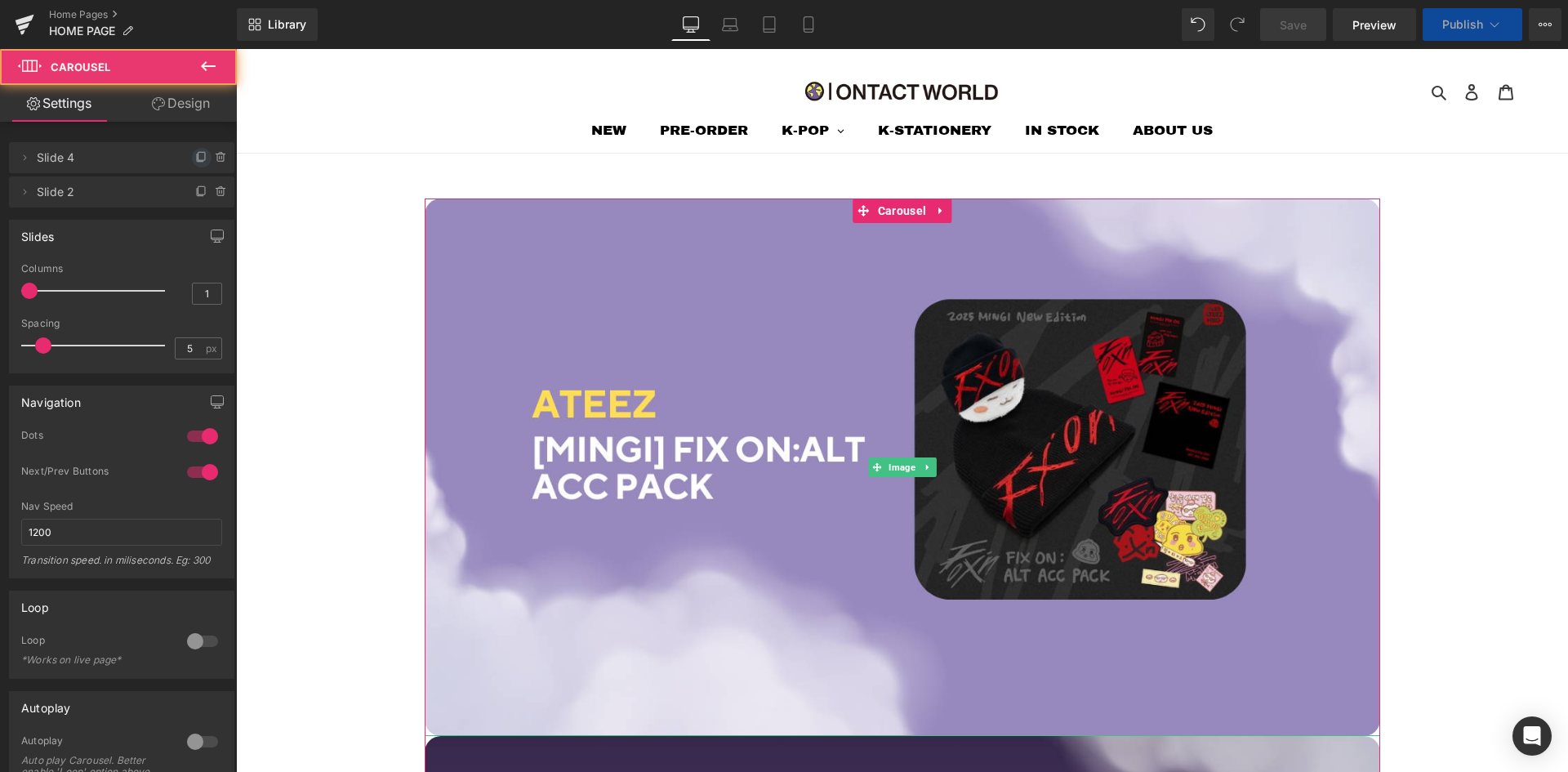
click at [195, 159] on icon at bounding box center [201, 157] width 13 height 13
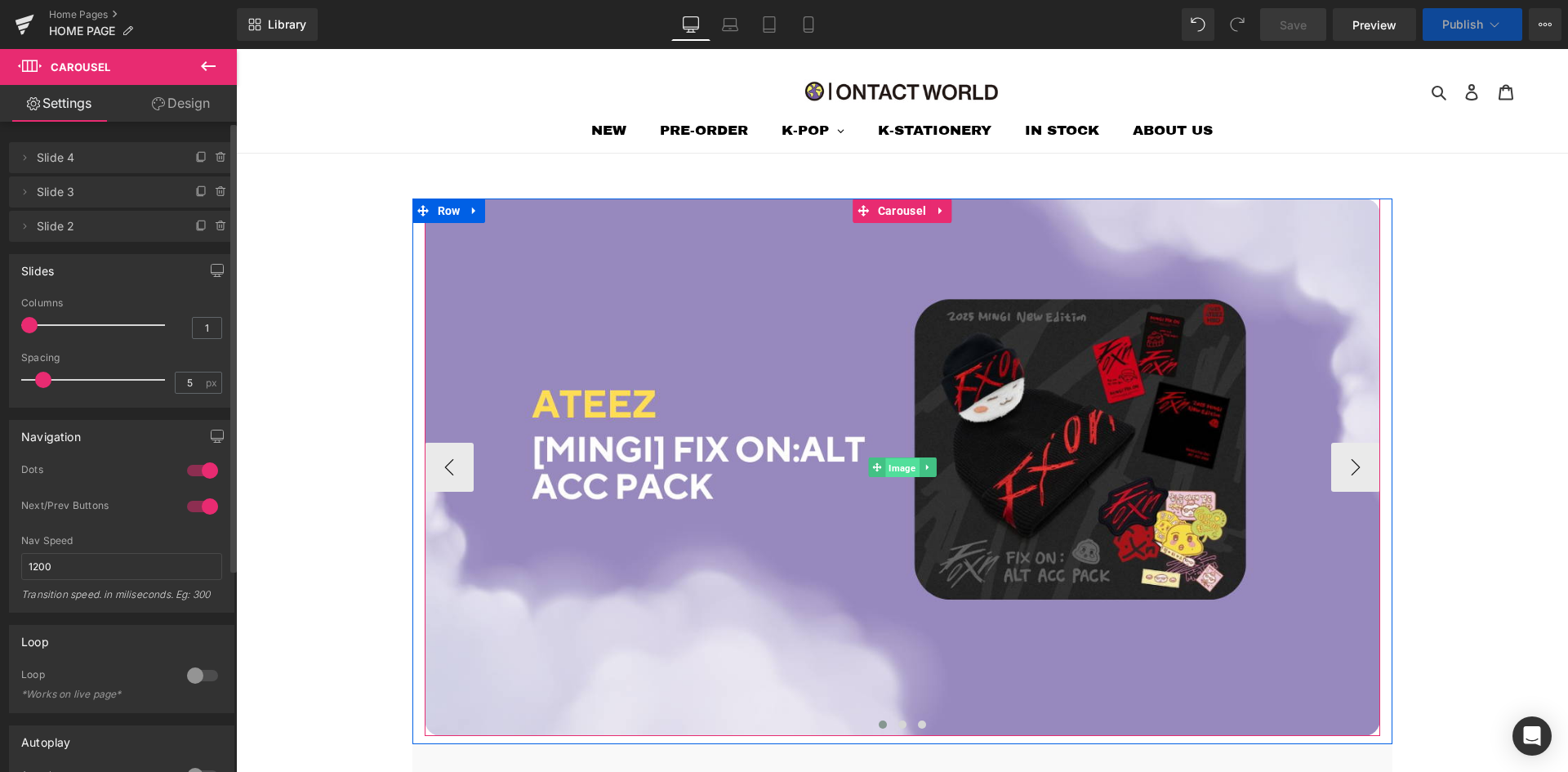
click at [888, 465] on span "Image" at bounding box center [902, 468] width 34 height 20
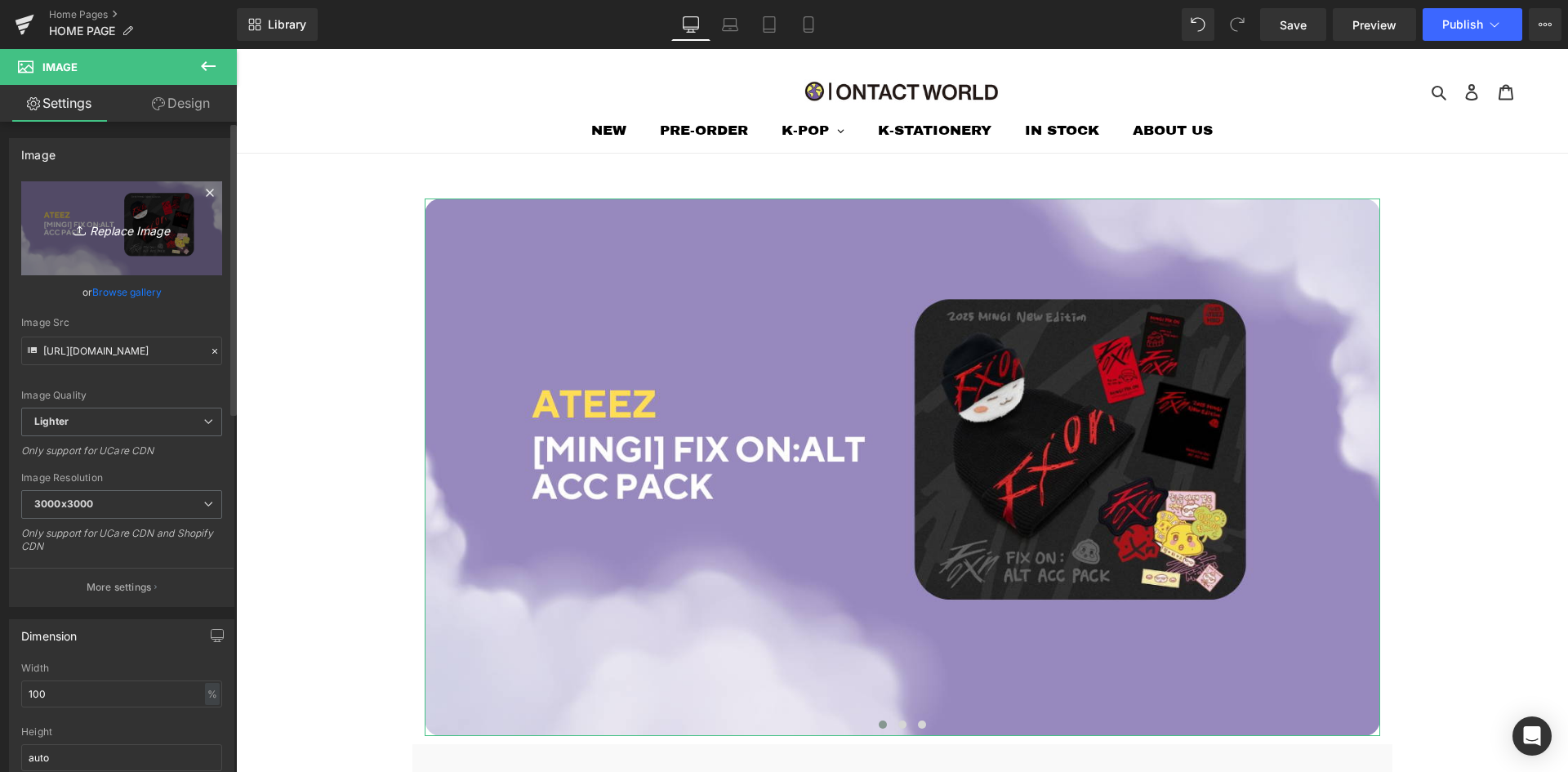
click at [148, 217] on link "Replace Image" at bounding box center [121, 228] width 201 height 94
type input "C:\fakepath\ONTACT WORLD HEADER (9).png"
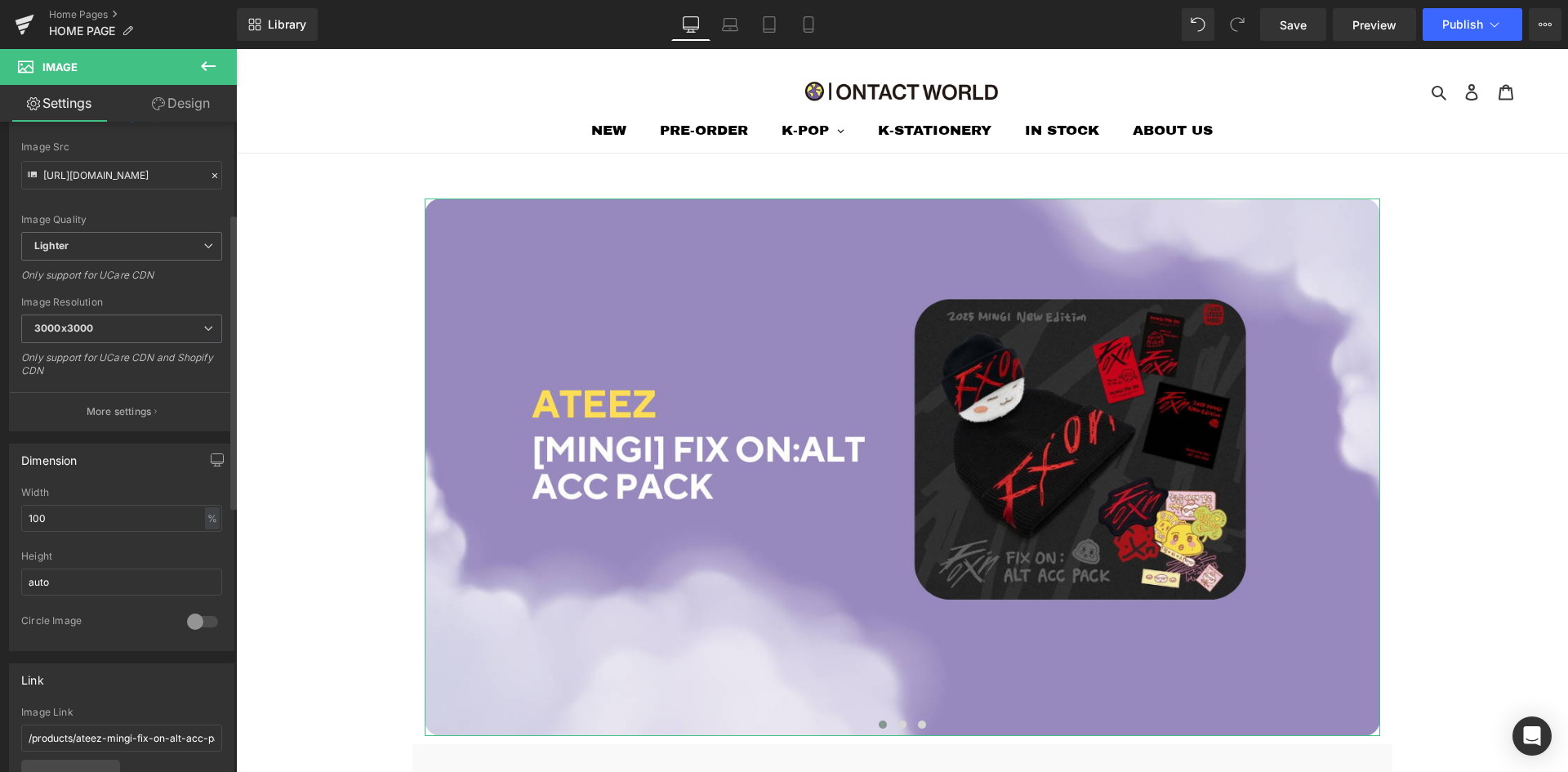
scroll to position [408, 0]
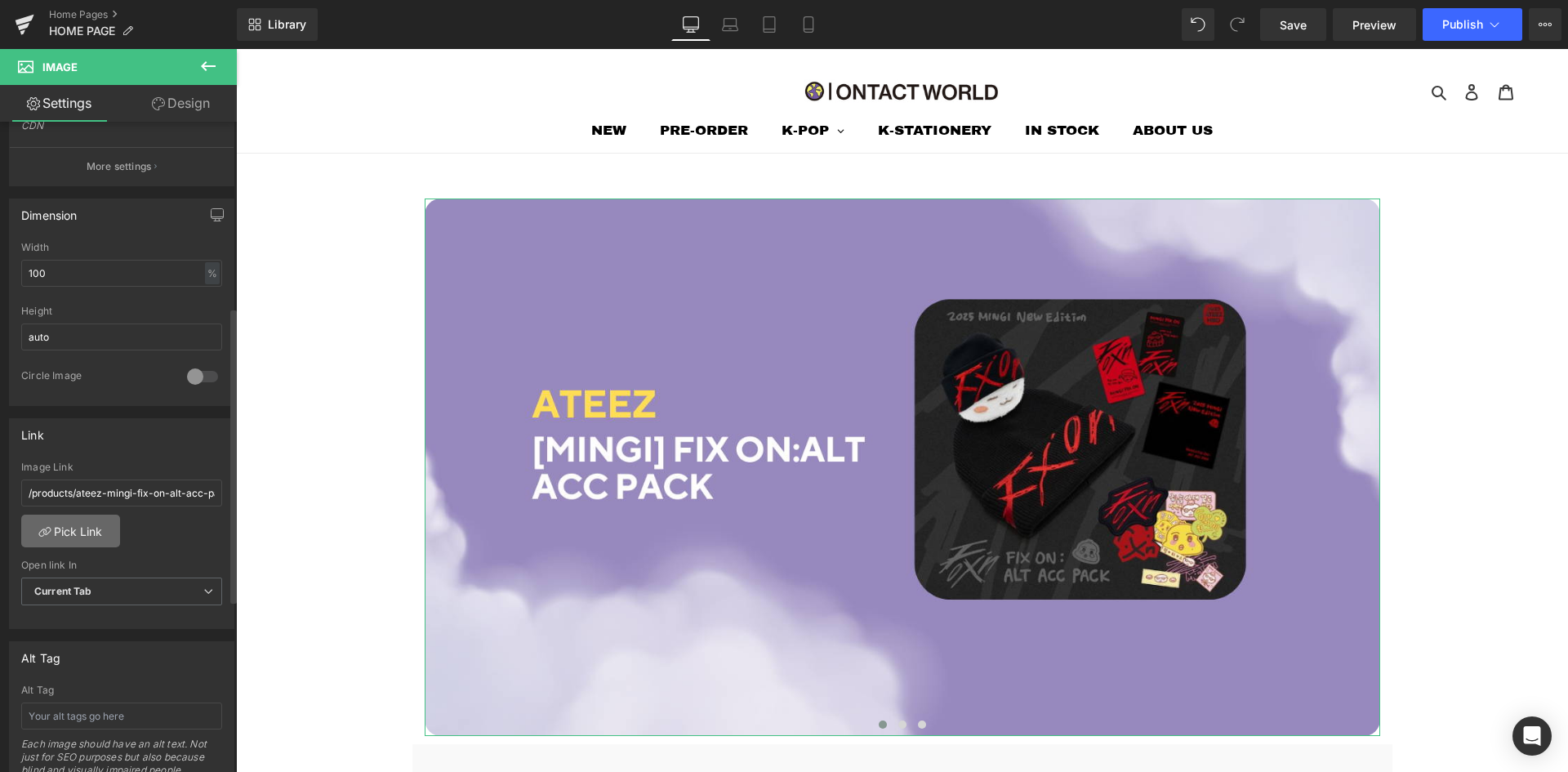
click at [90, 525] on link "Pick Link" at bounding box center [70, 530] width 99 height 33
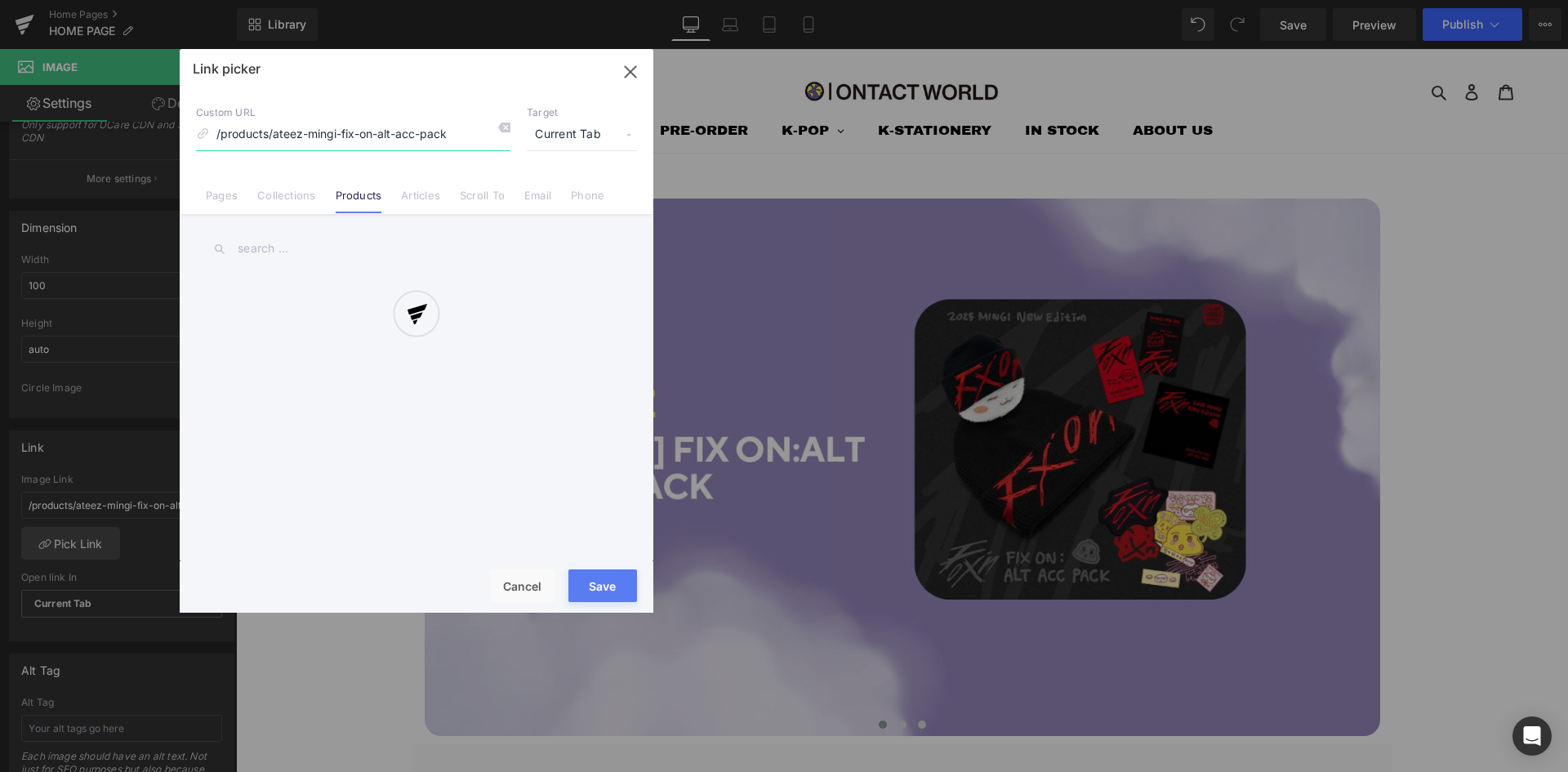
scroll to position [420, 0]
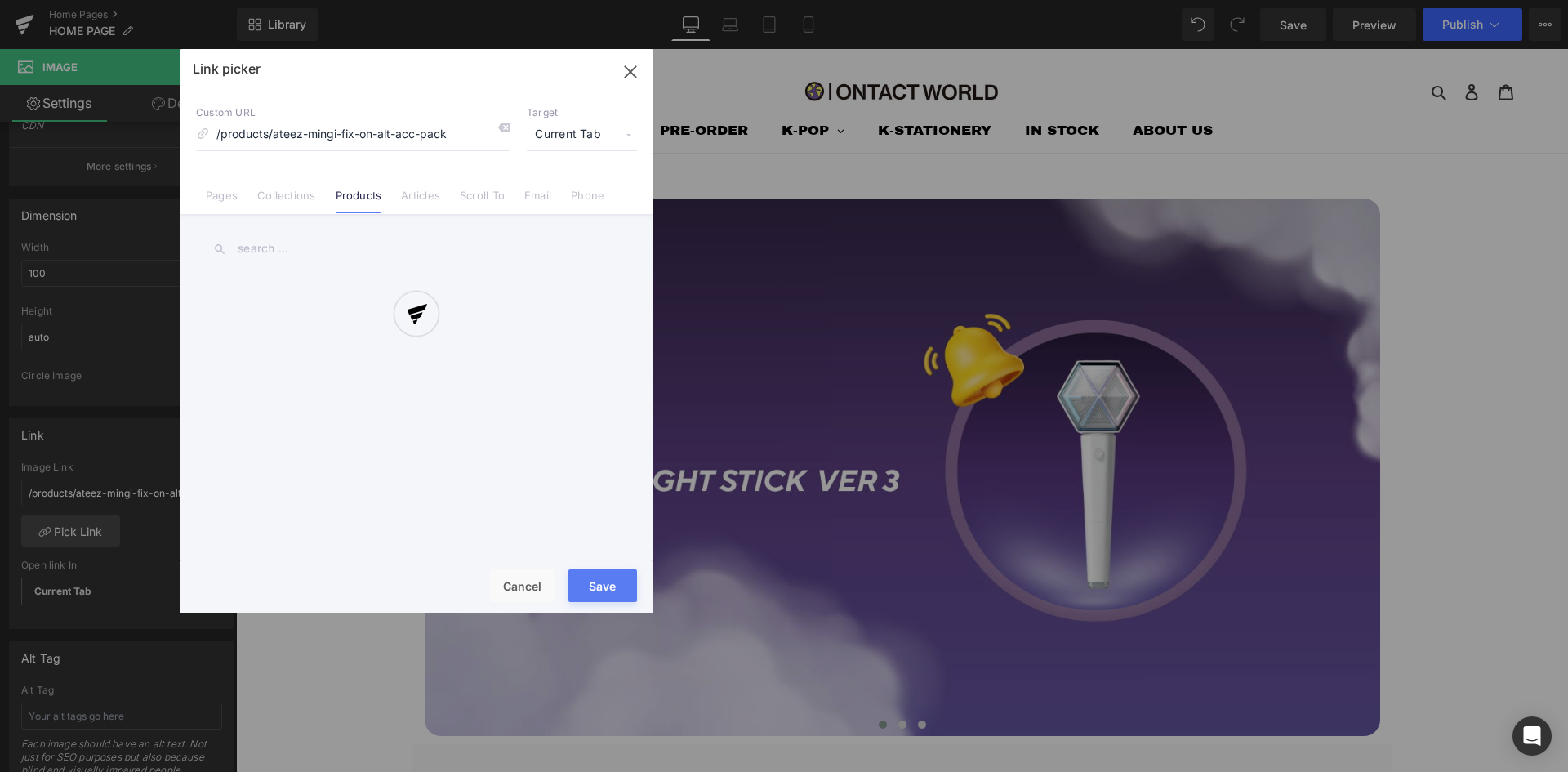
click at [277, 244] on div at bounding box center [416, 331] width 473 height 563
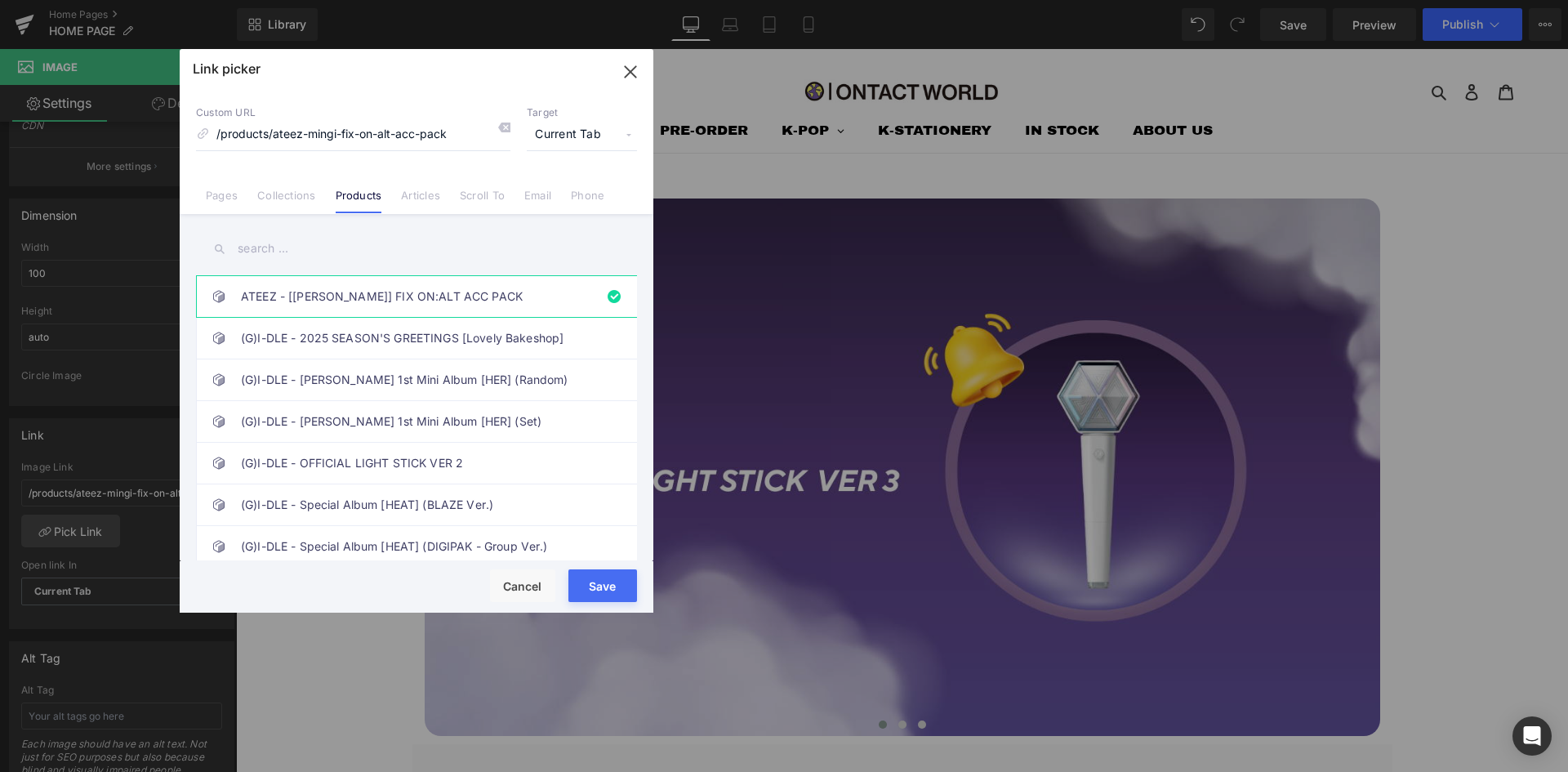
click at [254, 246] on input "text" at bounding box center [415, 249] width 440 height 37
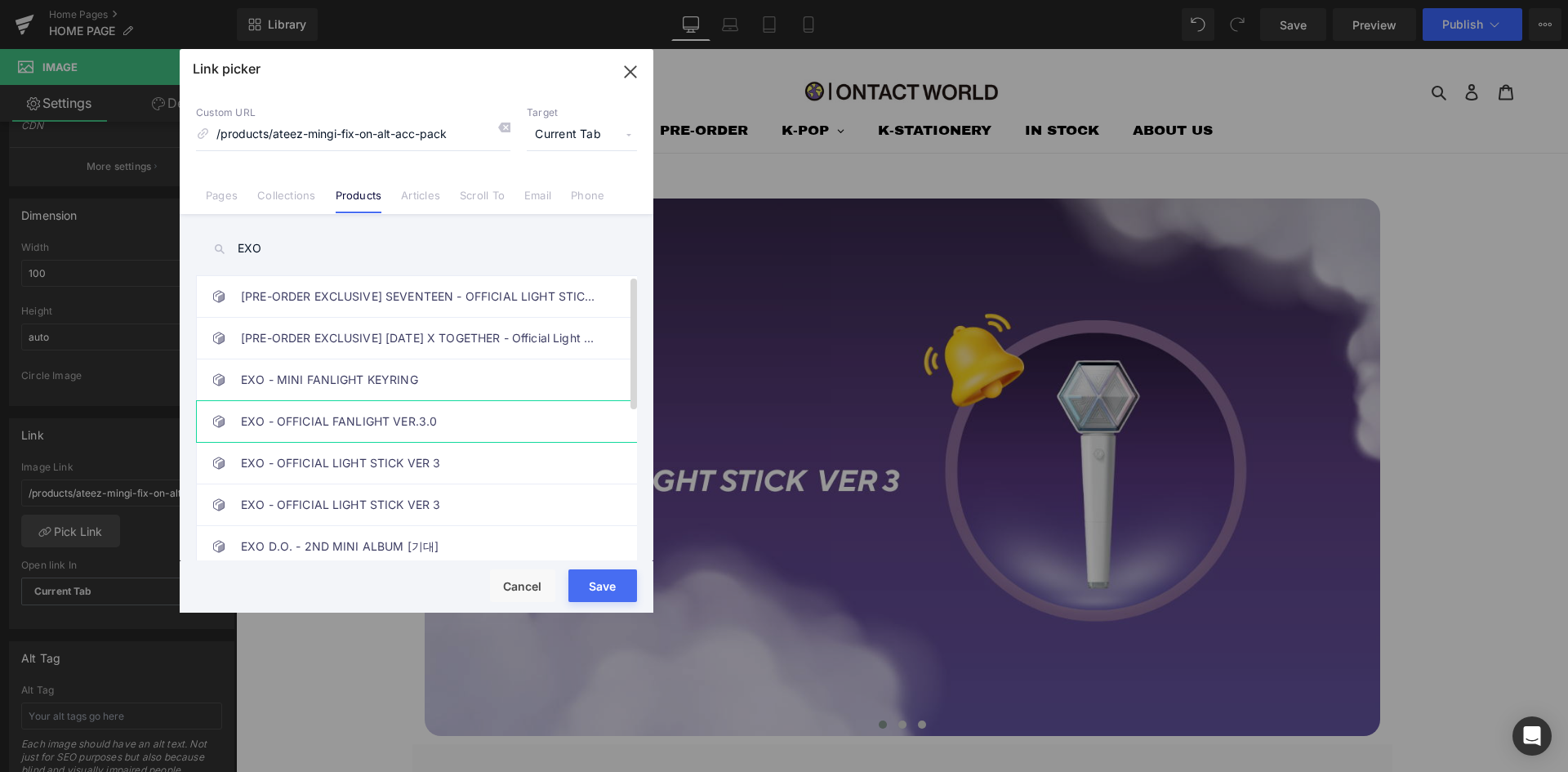
type input "EXO"
click at [250, 416] on link "EXO - OFFICIAL FANLIGHT VER.3.0" at bounding box center [420, 420] width 360 height 41
click at [622, 586] on button "Save" at bounding box center [602, 585] width 69 height 33
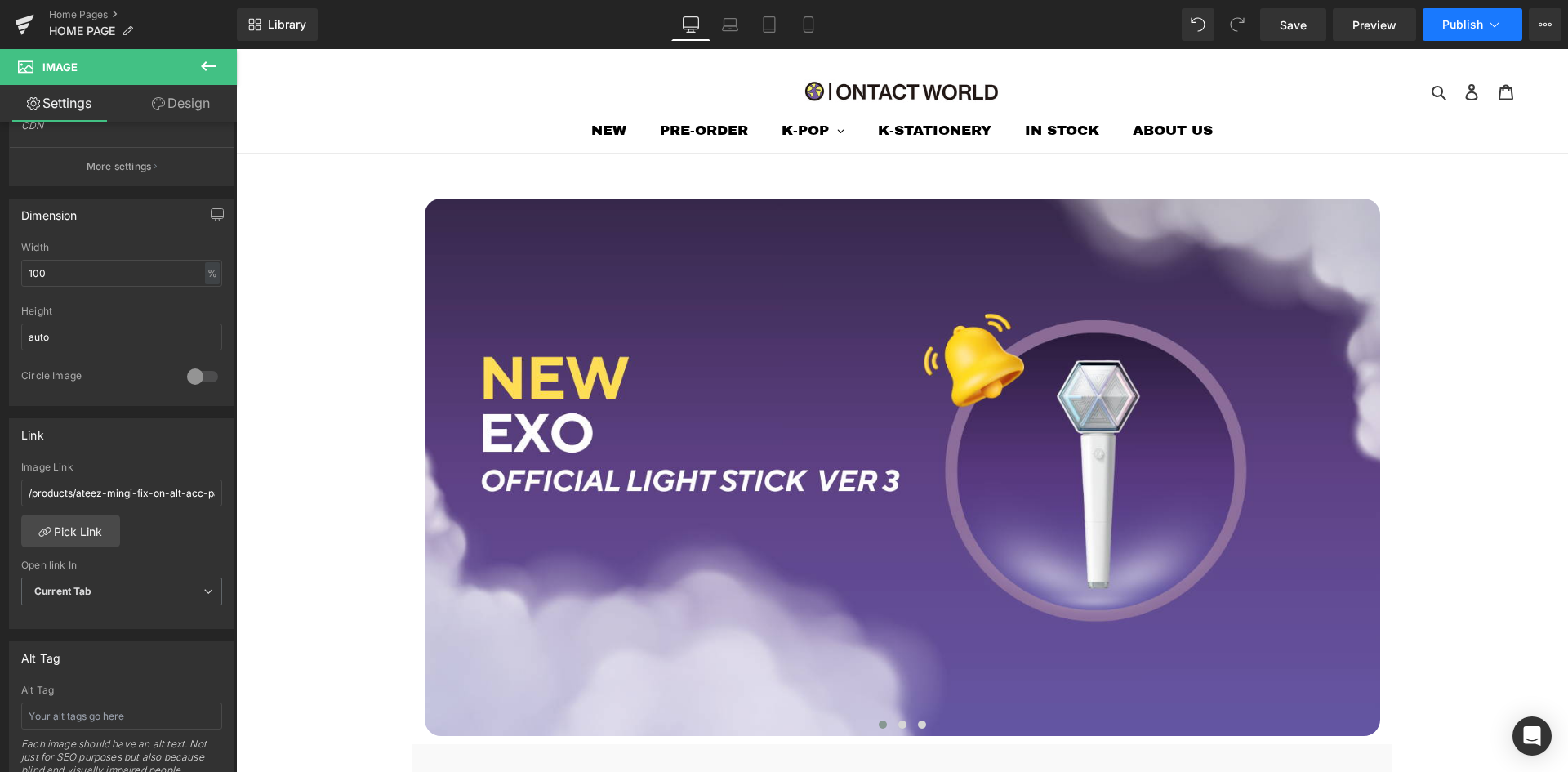
click at [1487, 33] on button "Publish" at bounding box center [1472, 24] width 100 height 33
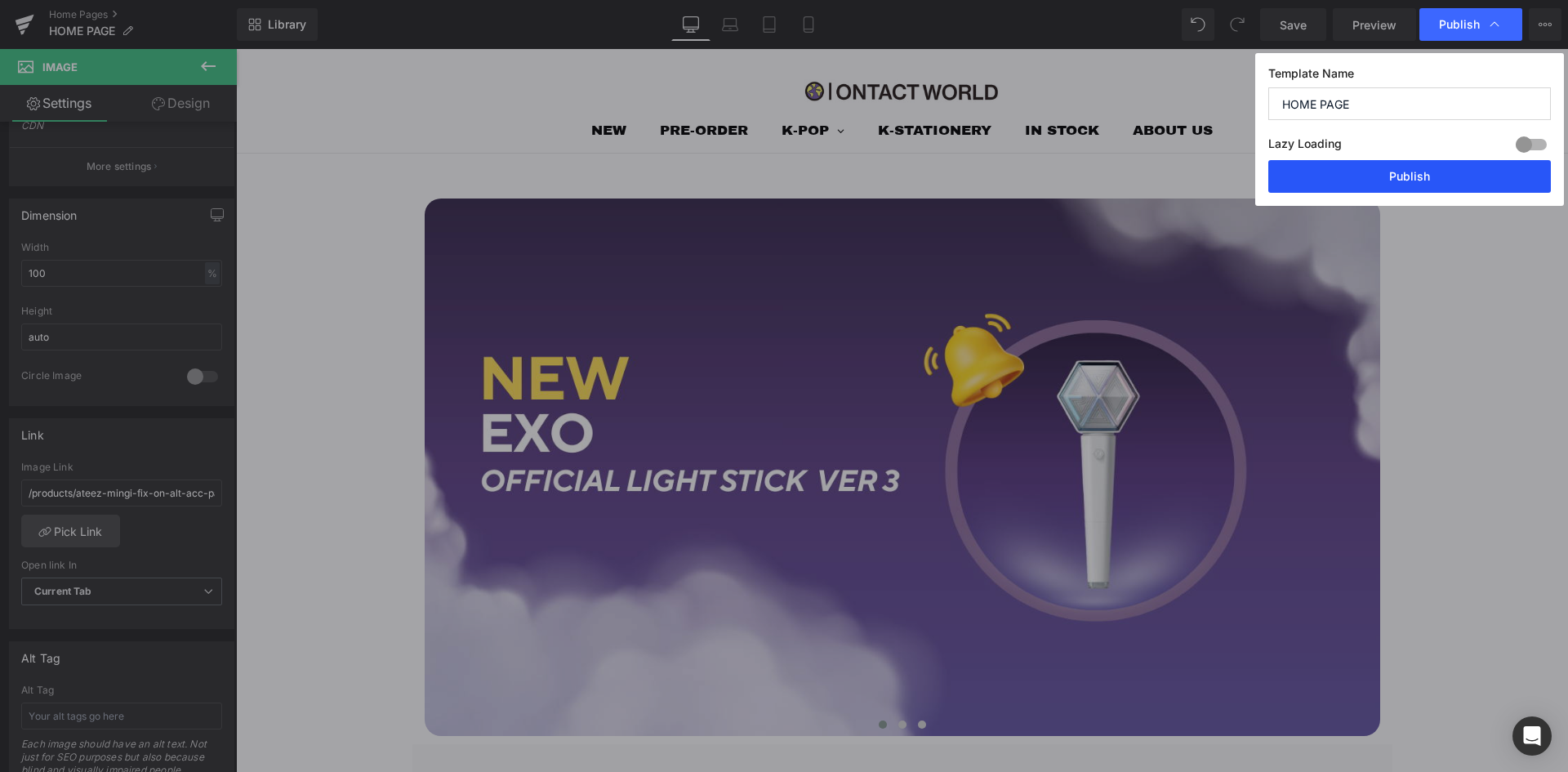
click at [1421, 174] on button "Publish" at bounding box center [1409, 176] width 283 height 33
